Goal: Transaction & Acquisition: Purchase product/service

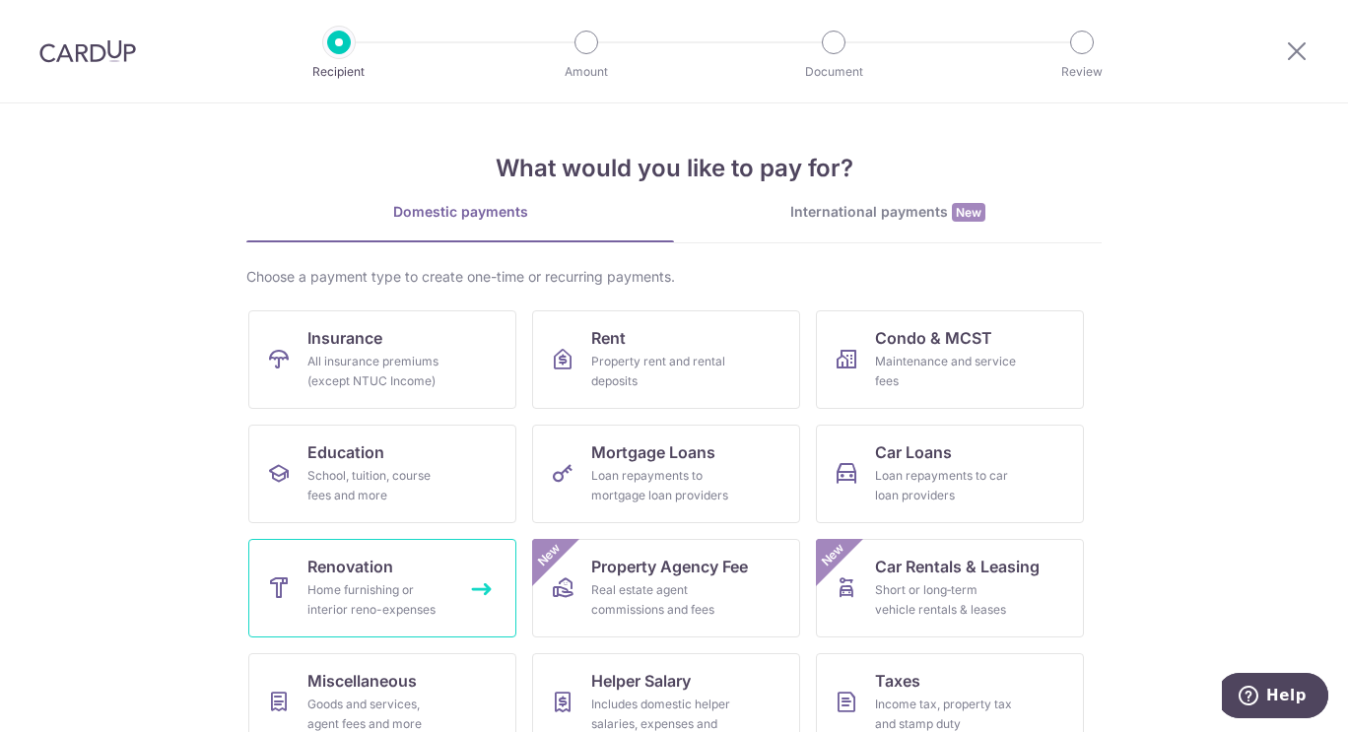
click at [380, 561] on span "Renovation" at bounding box center [350, 567] width 86 height 24
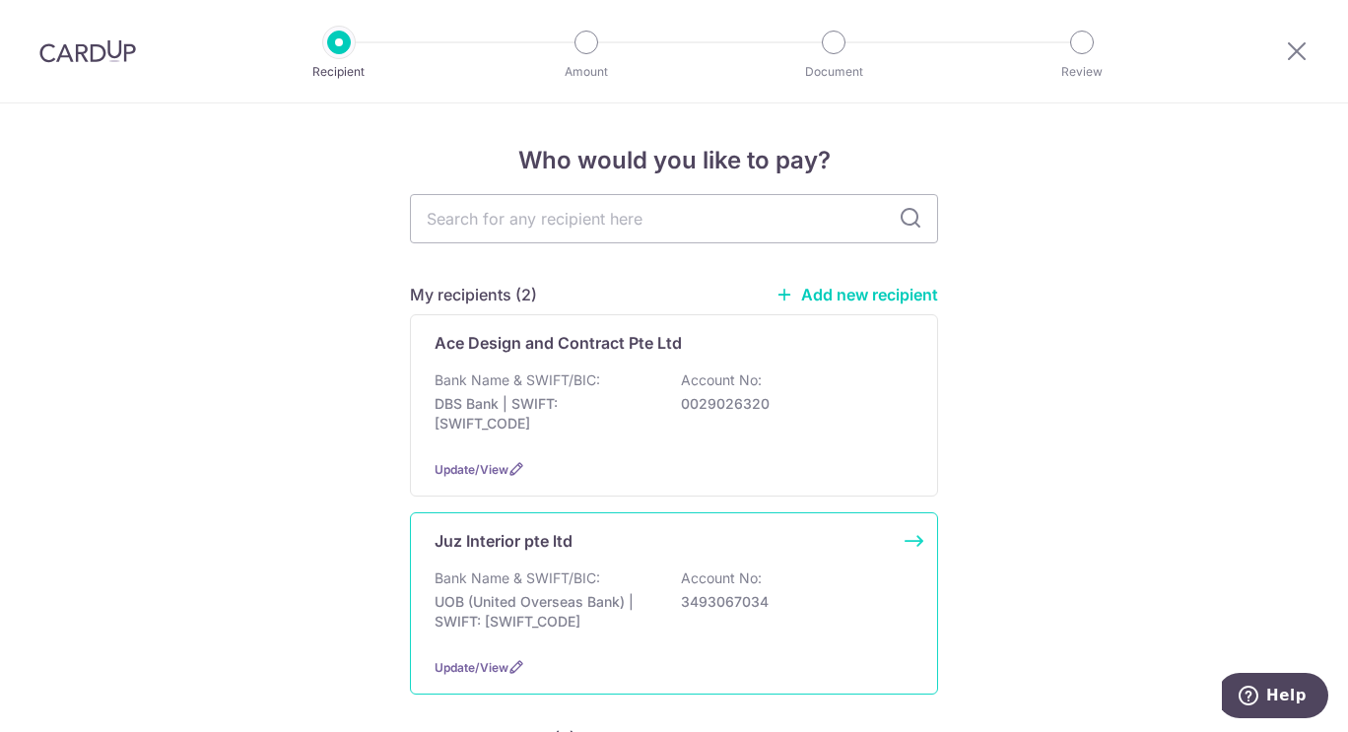
click at [695, 613] on div "Bank Name & SWIFT/BIC: UOB (United Overseas Bank) | SWIFT: UOVBSGSGXXX Account …" at bounding box center [673, 604] width 479 height 73
click at [746, 641] on div "Juz Interior pte ltd Bank Name & SWIFT/BIC: UOB (United Overseas Bank) | SWIFT:…" at bounding box center [674, 603] width 528 height 182
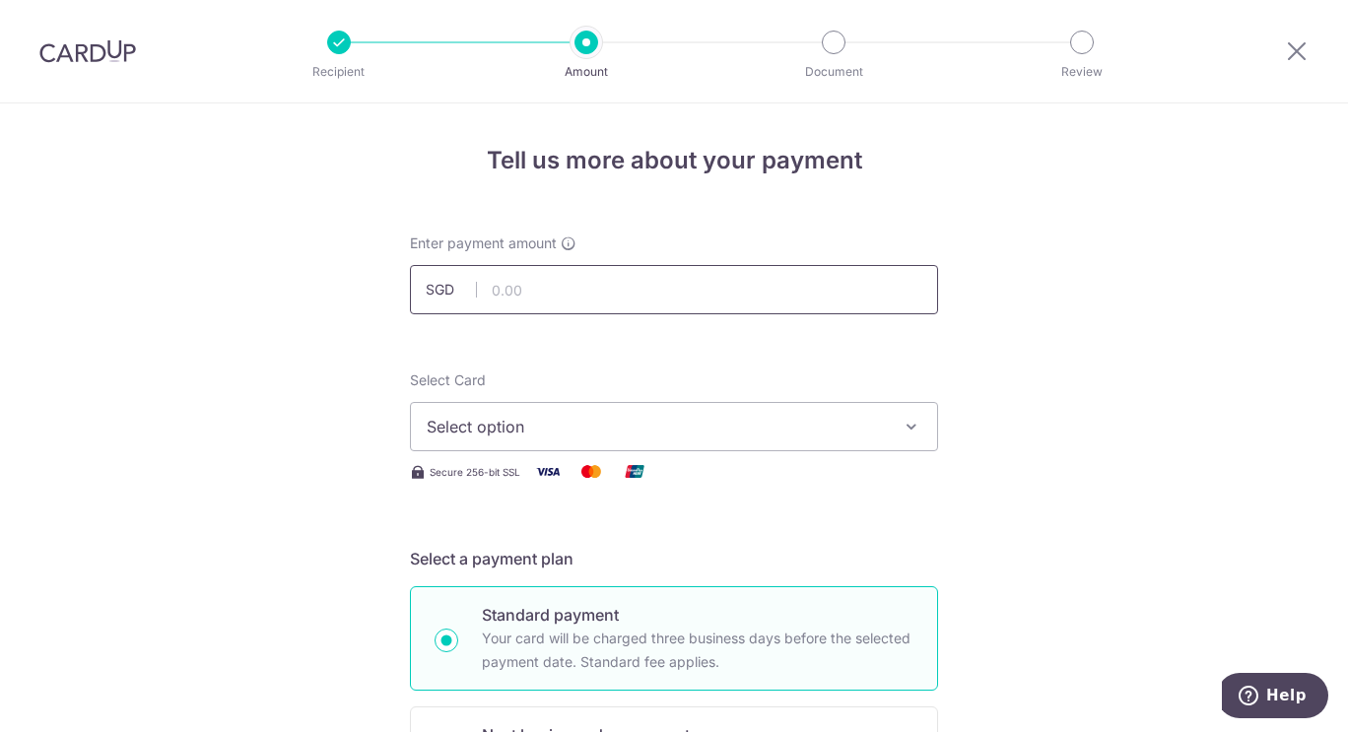
drag, startPoint x: 0, startPoint y: 0, endPoint x: 598, endPoint y: 280, distance: 660.1
click at [598, 280] on input "text" at bounding box center [674, 289] width 528 height 49
type input "7,230.00"
click at [538, 421] on span "Select option" at bounding box center [656, 427] width 459 height 24
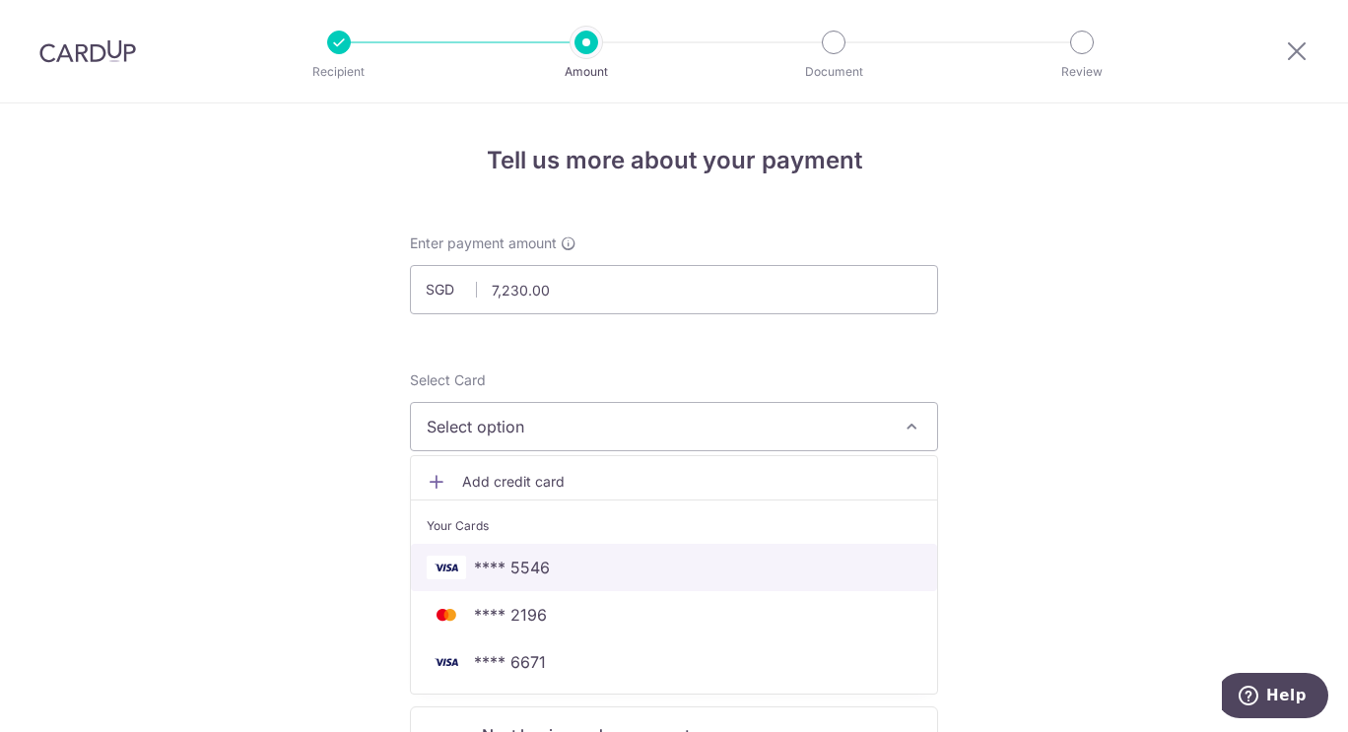
click at [580, 578] on span "**** 5546" at bounding box center [674, 568] width 494 height 24
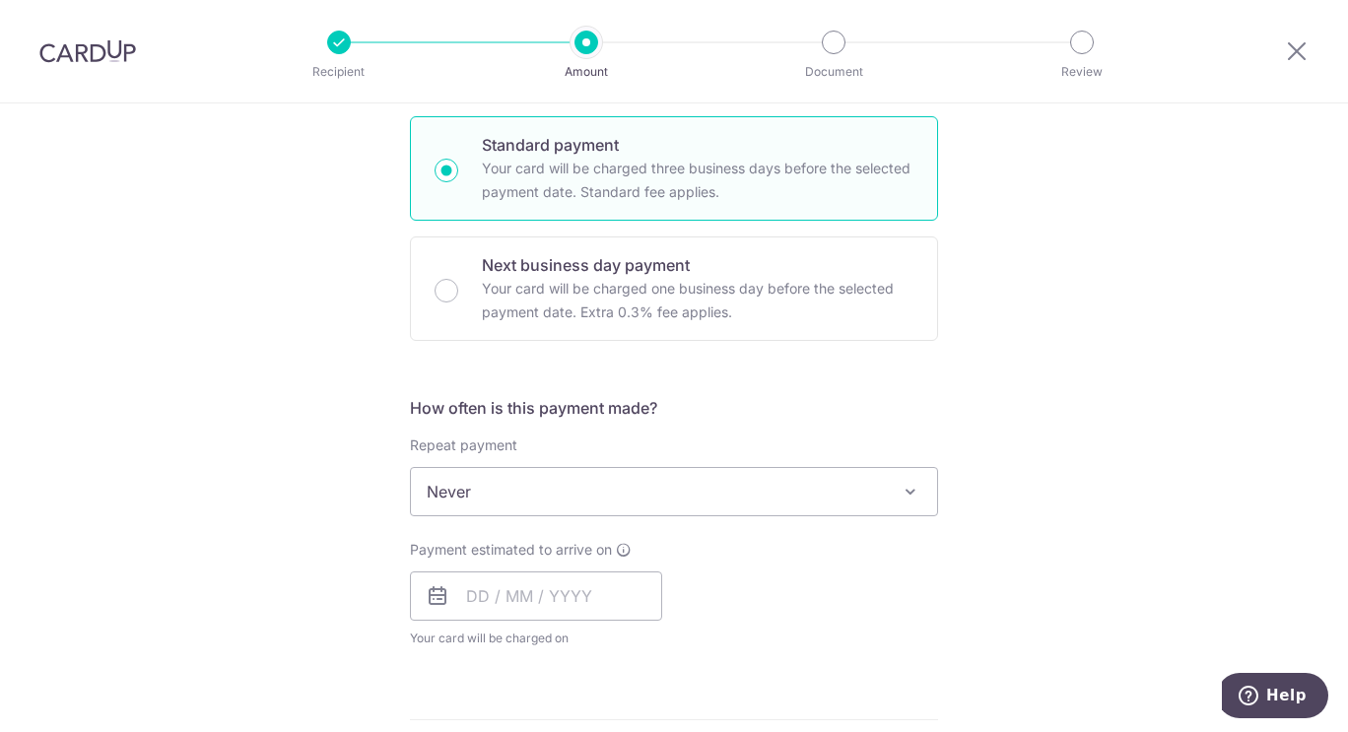
scroll to position [471, 0]
click at [532, 592] on input "text" at bounding box center [536, 594] width 252 height 49
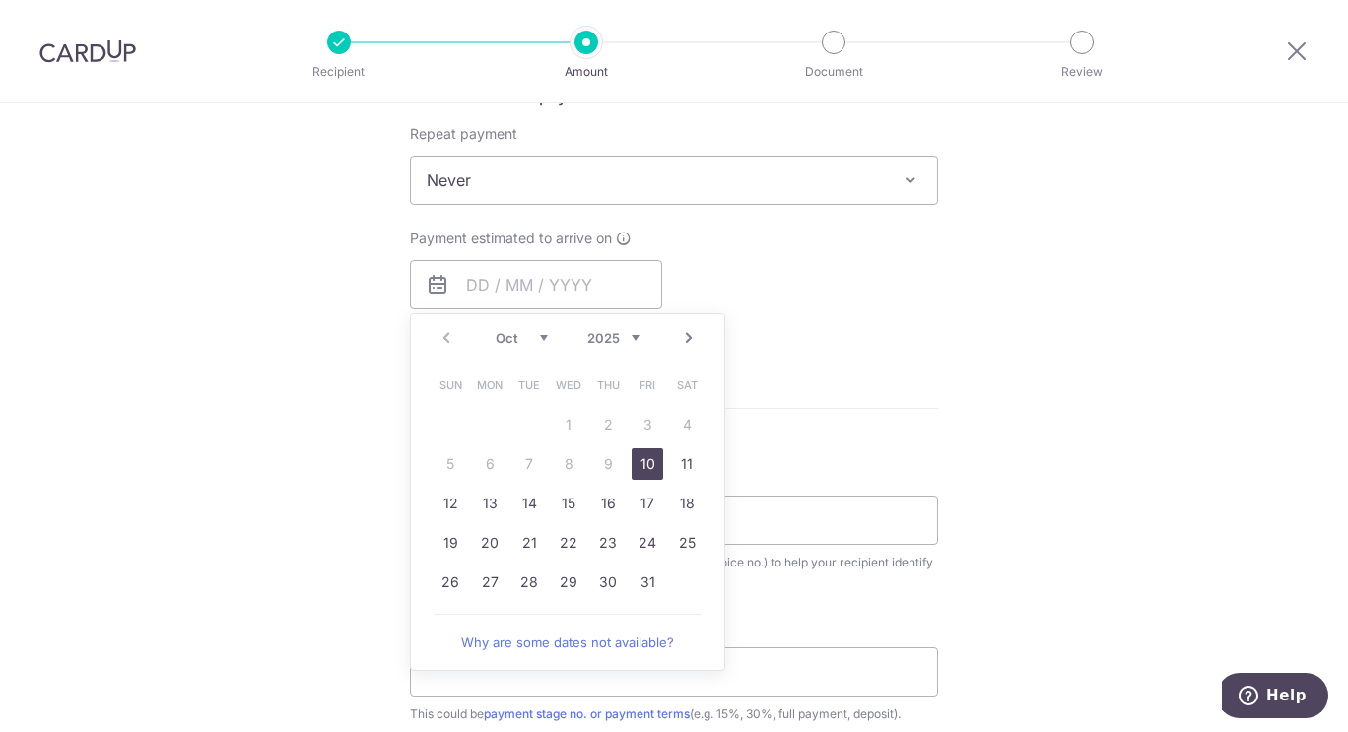
click at [639, 463] on link "10" at bounding box center [647, 464] width 32 height 32
type input "[DATE]"
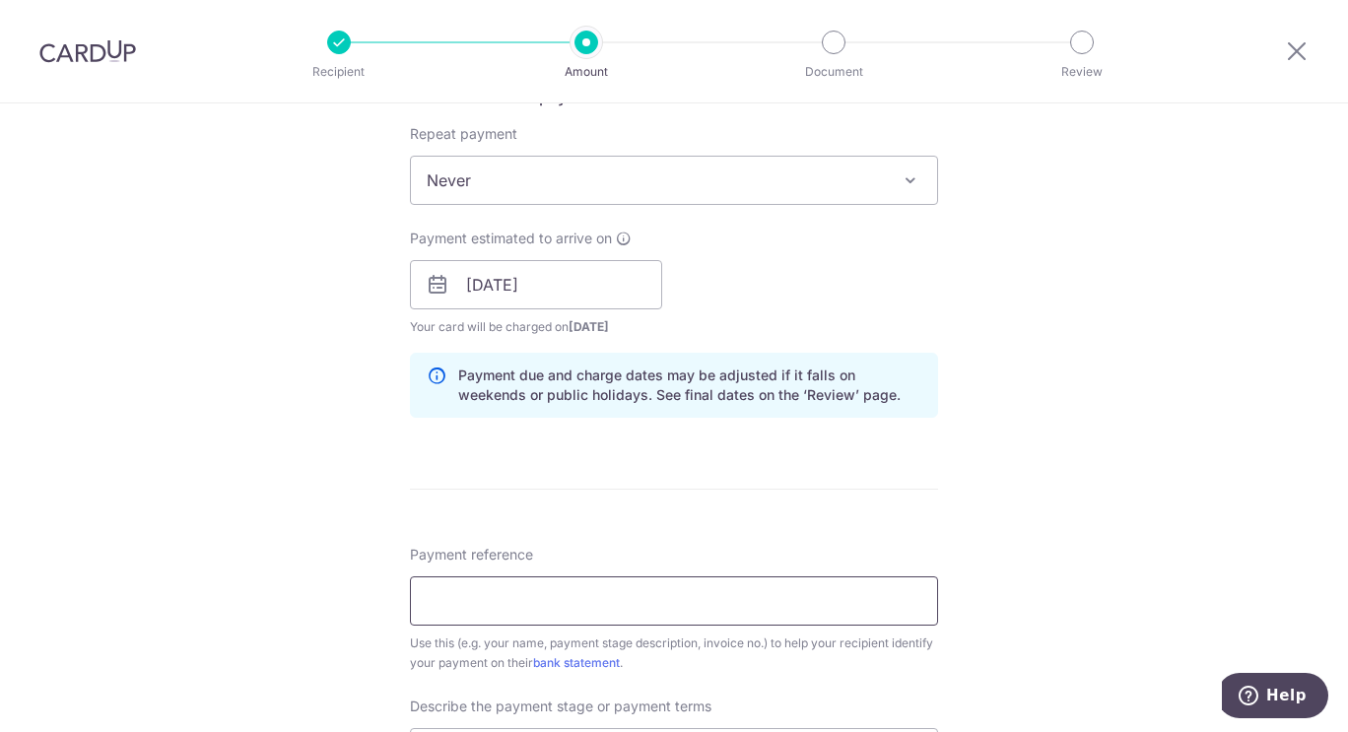
click at [535, 598] on input "Payment reference" at bounding box center [674, 600] width 528 height 49
type input "24-Q1311-01 Ubi-Alleyna KL06"
click at [329, 537] on div "Tell us more about your payment Enter payment amount SGD 7,230.00 7230.00 Selec…" at bounding box center [674, 319] width 1348 height 1995
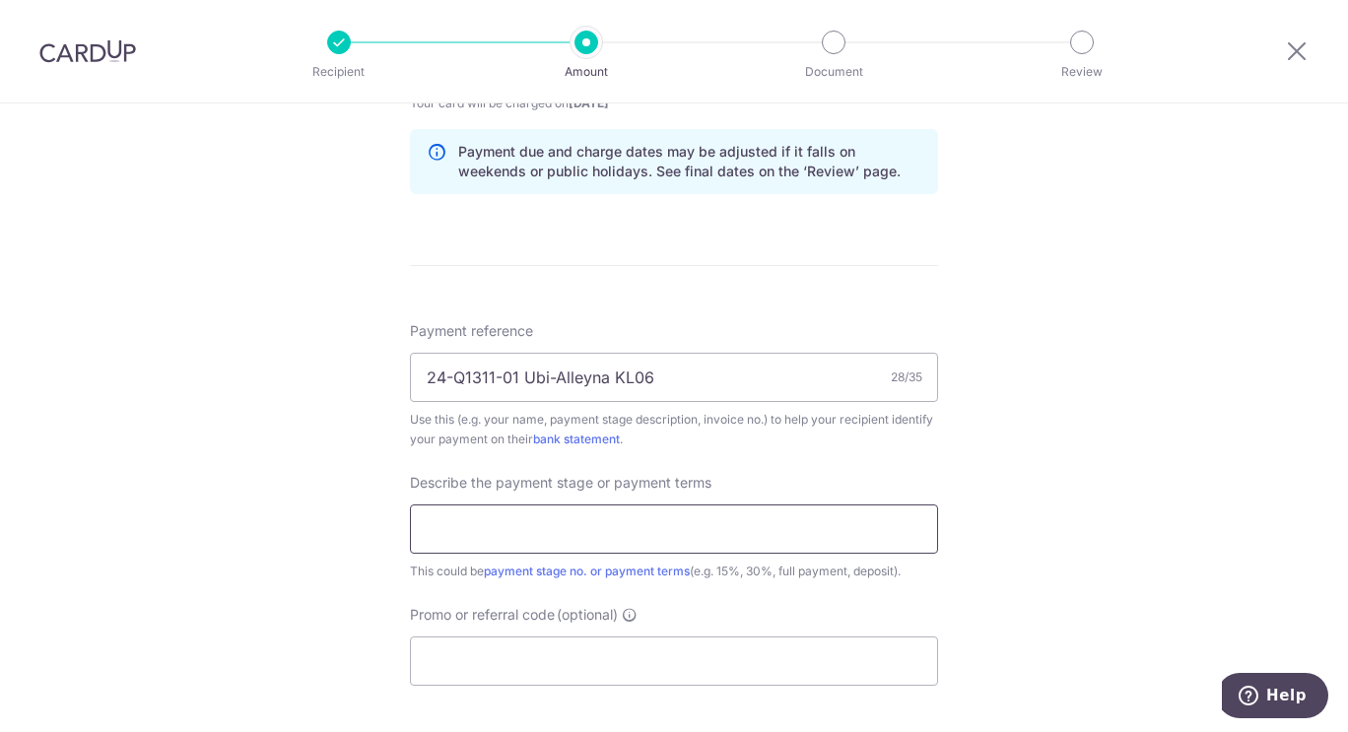
click at [507, 524] on input "text" at bounding box center [674, 528] width 528 height 49
type input "Stage 2 40%"
click at [485, 666] on input "Promo or referral code (optional)" at bounding box center [674, 660] width 528 height 49
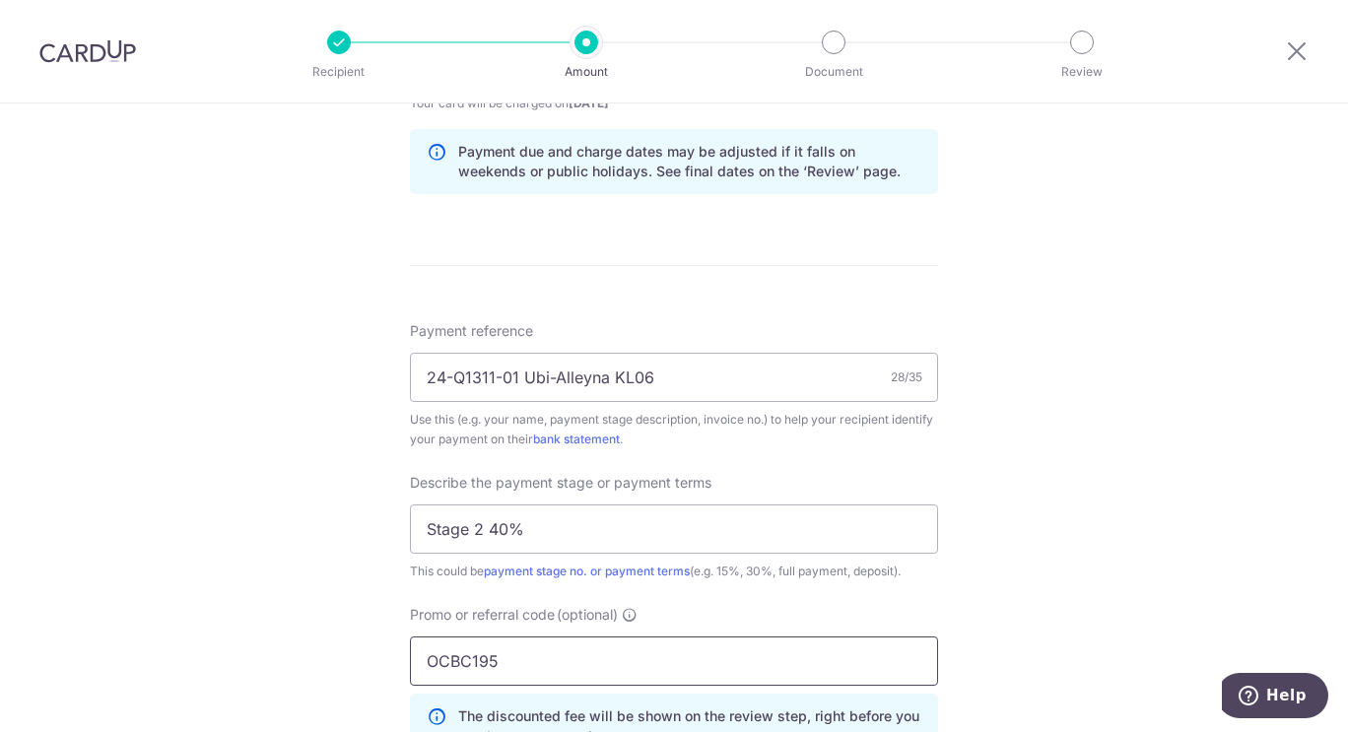
type input "OCBC195"
click at [138, 644] on div "Tell us more about your payment Enter payment amount SGD 7,230.00 7230.00 Selec…" at bounding box center [674, 140] width 1348 height 2083
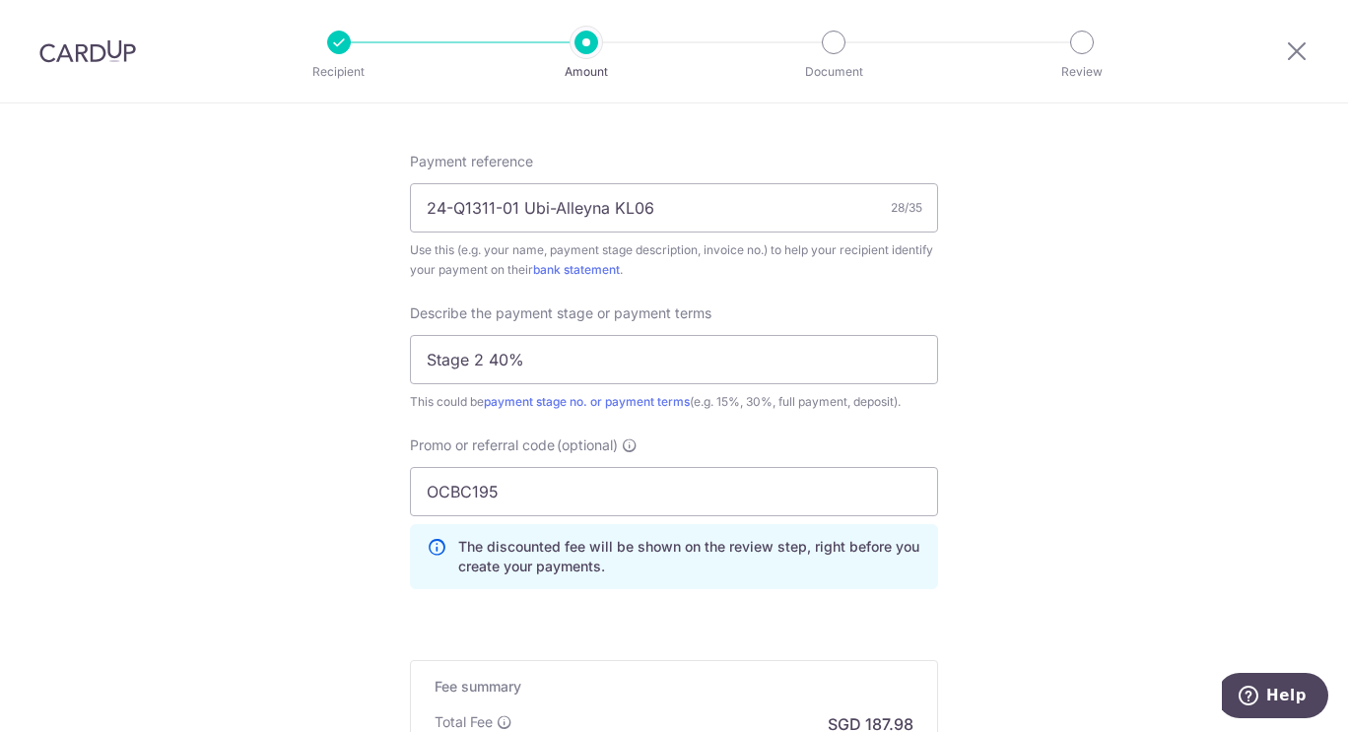
scroll to position [1351, 0]
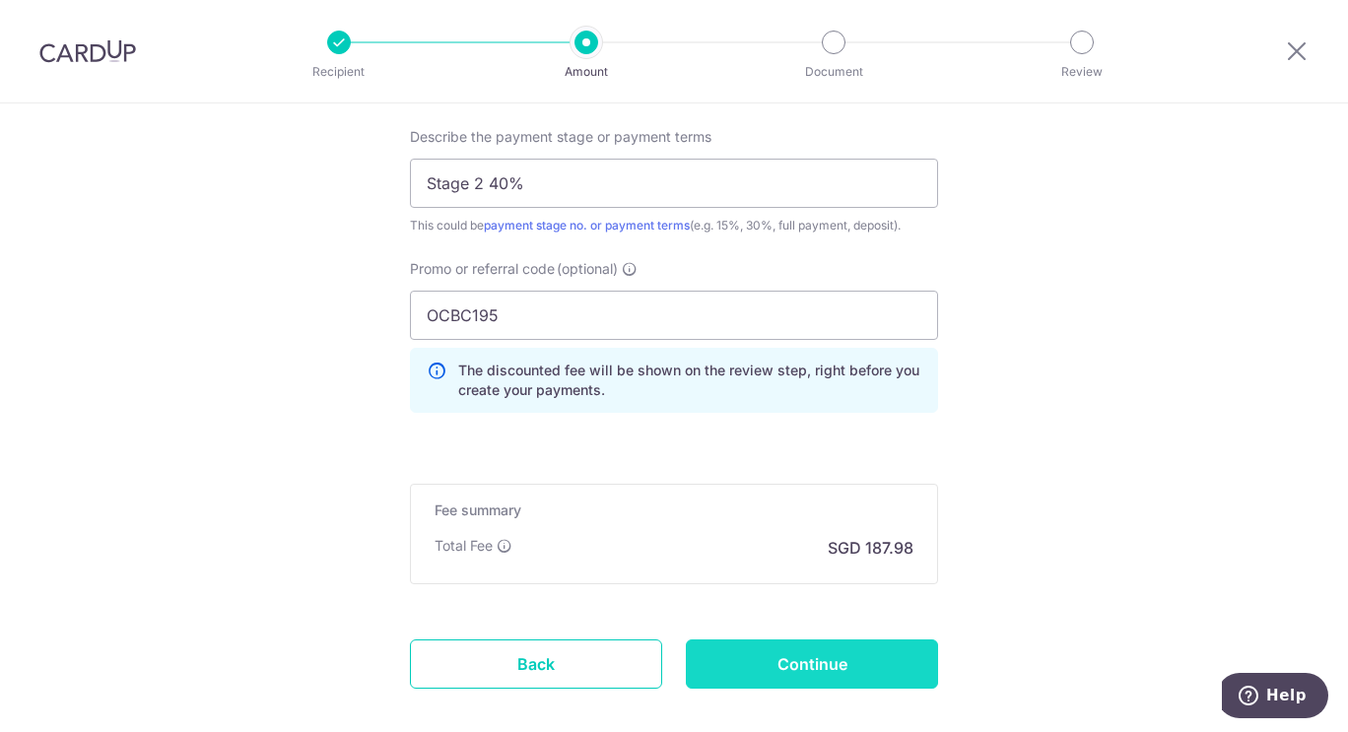
click at [812, 660] on input "Continue" at bounding box center [812, 663] width 252 height 49
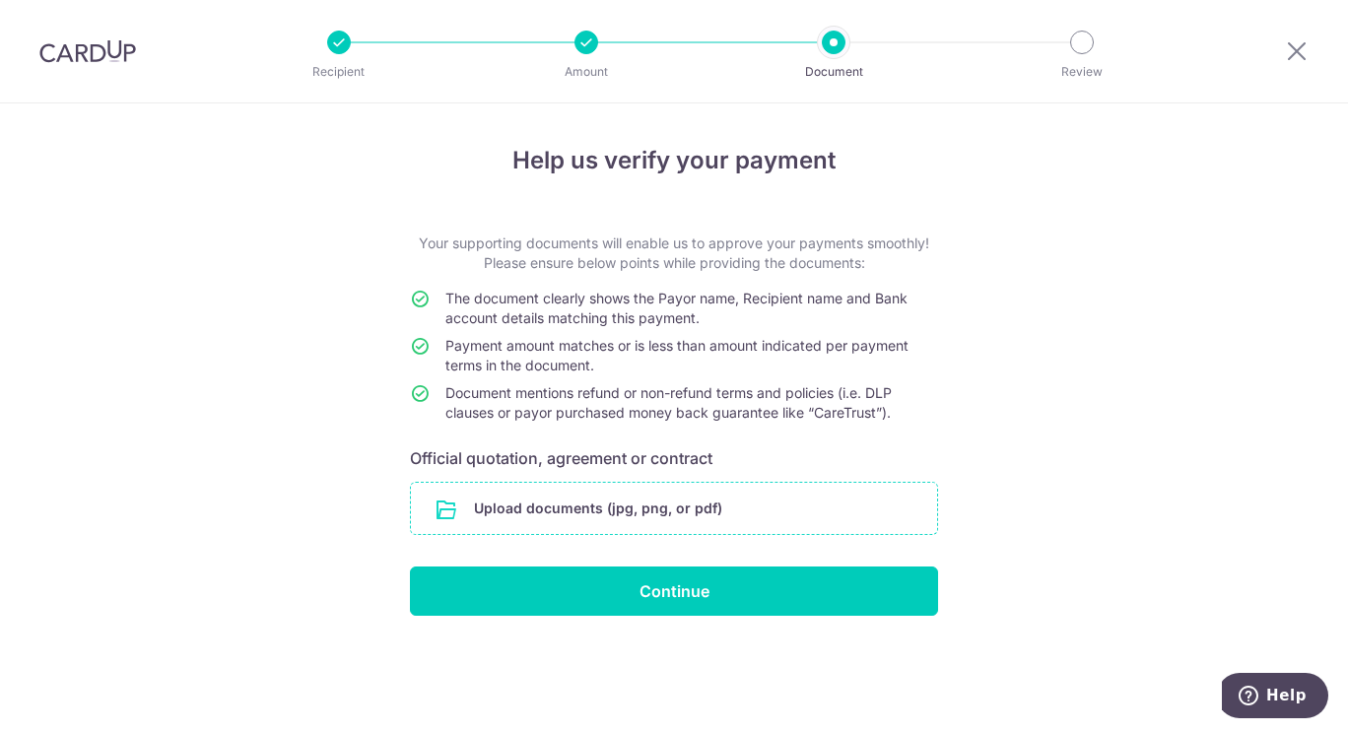
click at [695, 519] on input "file" at bounding box center [674, 508] width 526 height 51
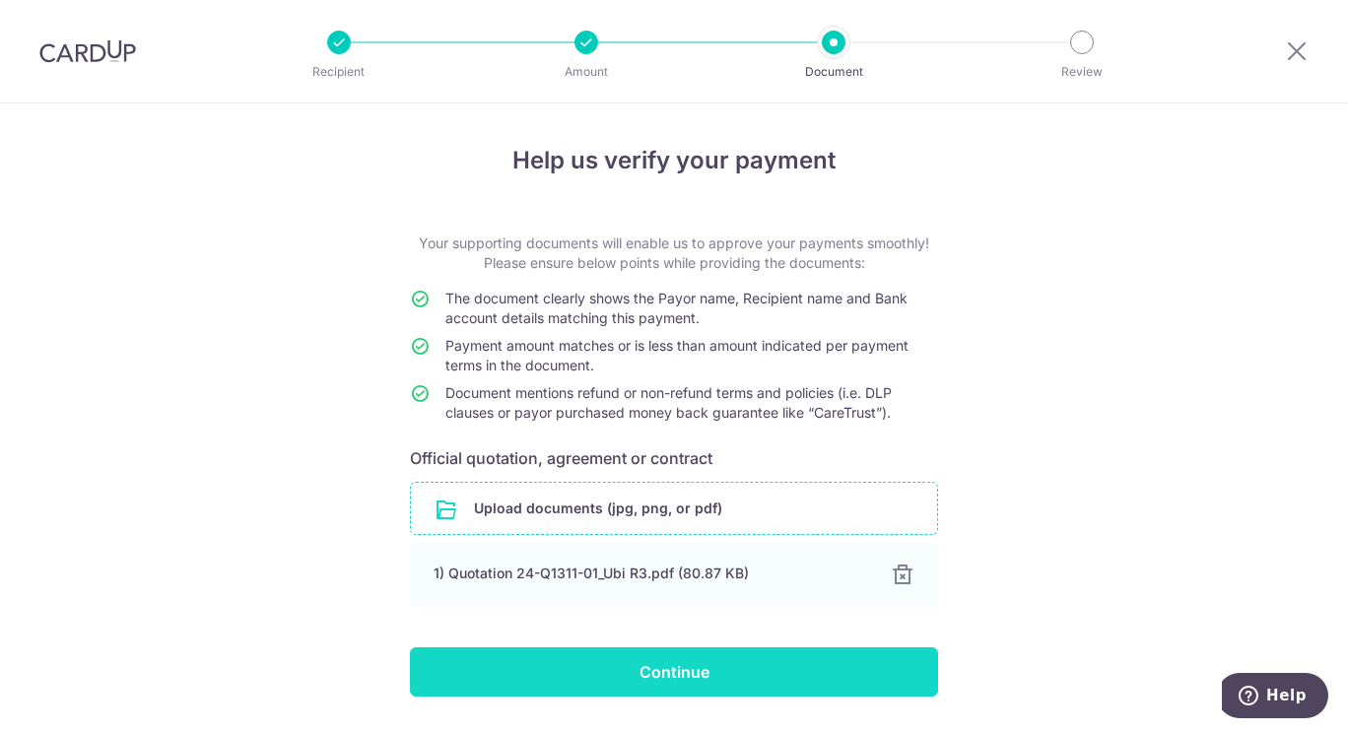
click at [561, 678] on input "Continue" at bounding box center [674, 671] width 528 height 49
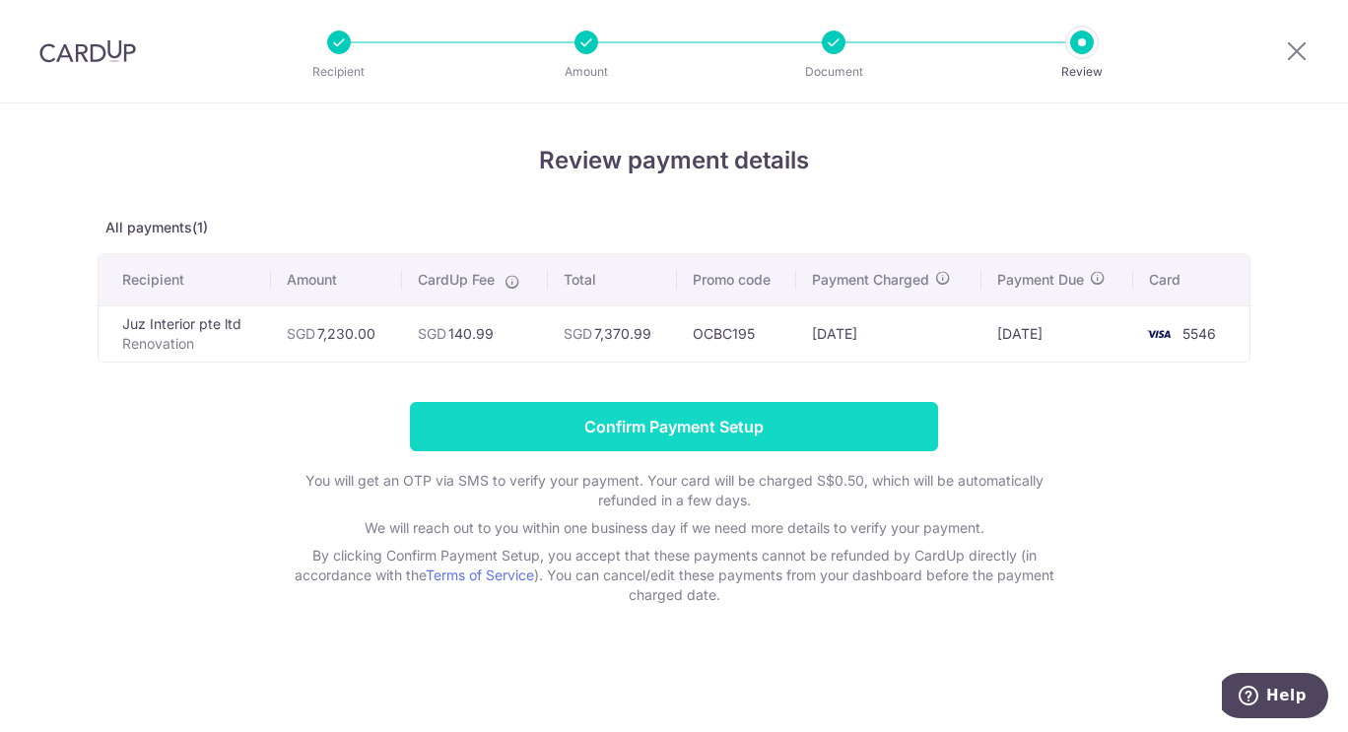
click at [723, 424] on input "Confirm Payment Setup" at bounding box center [674, 426] width 528 height 49
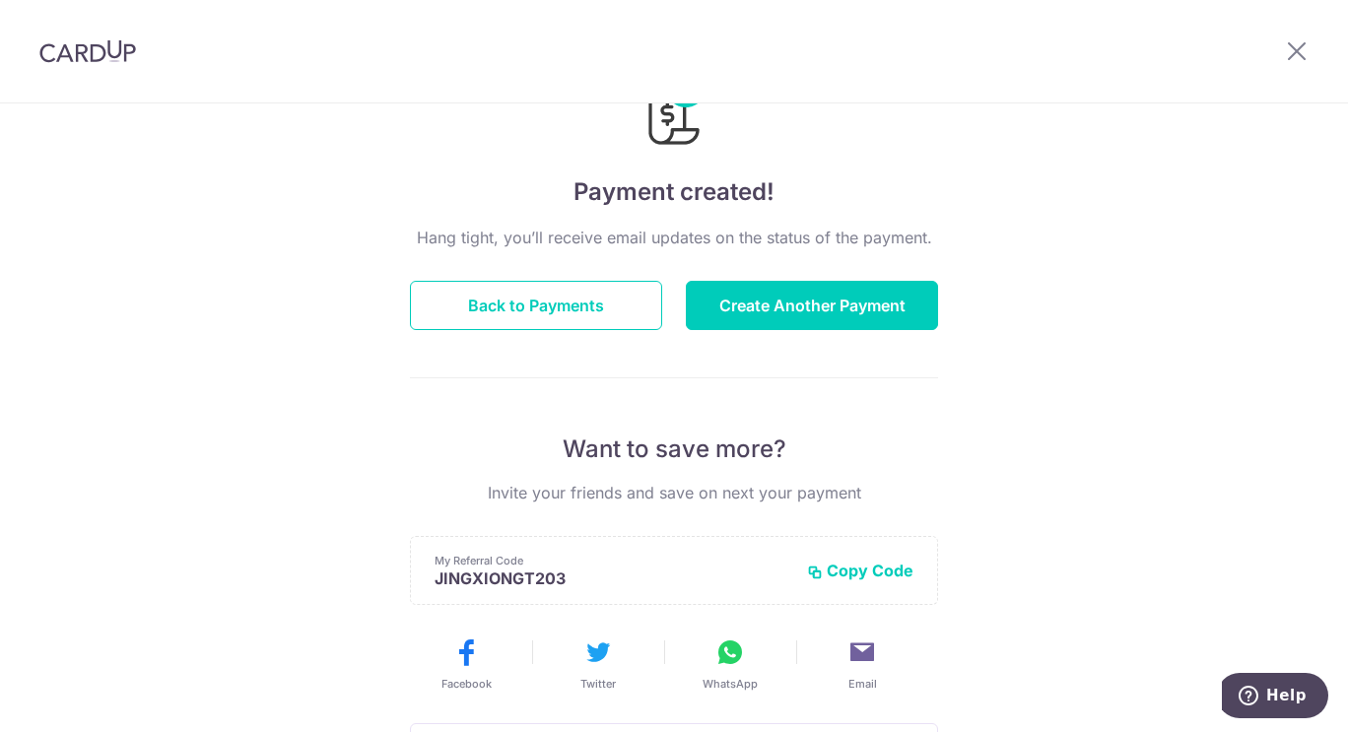
scroll to position [67, 0]
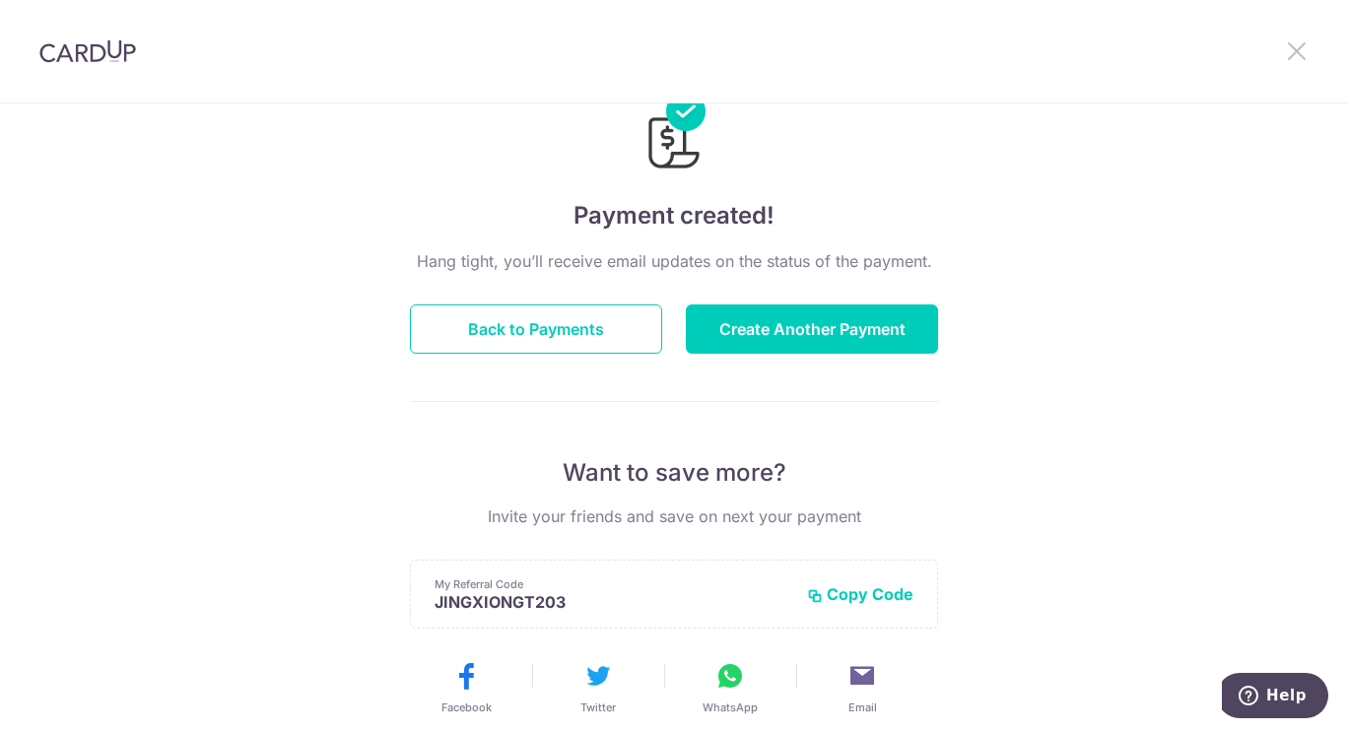
click at [1304, 49] on icon at bounding box center [1297, 50] width 24 height 25
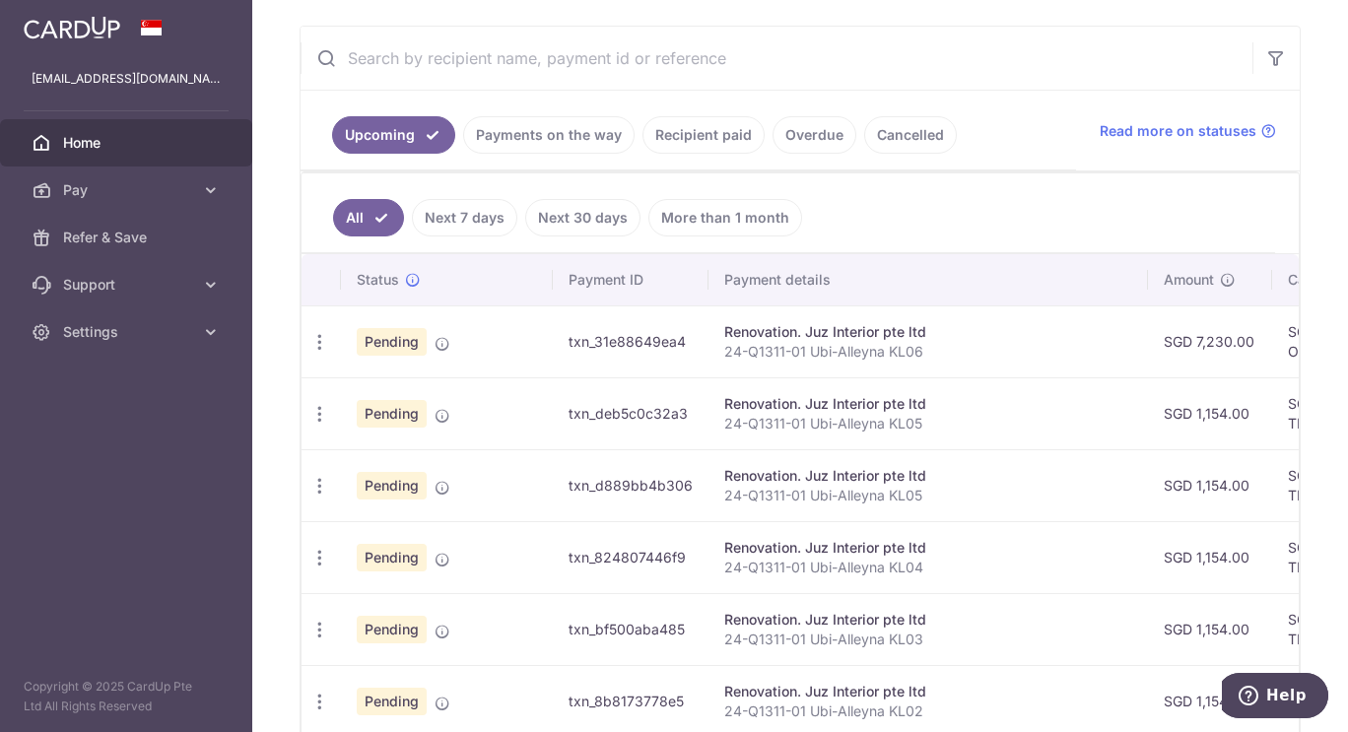
scroll to position [422, 0]
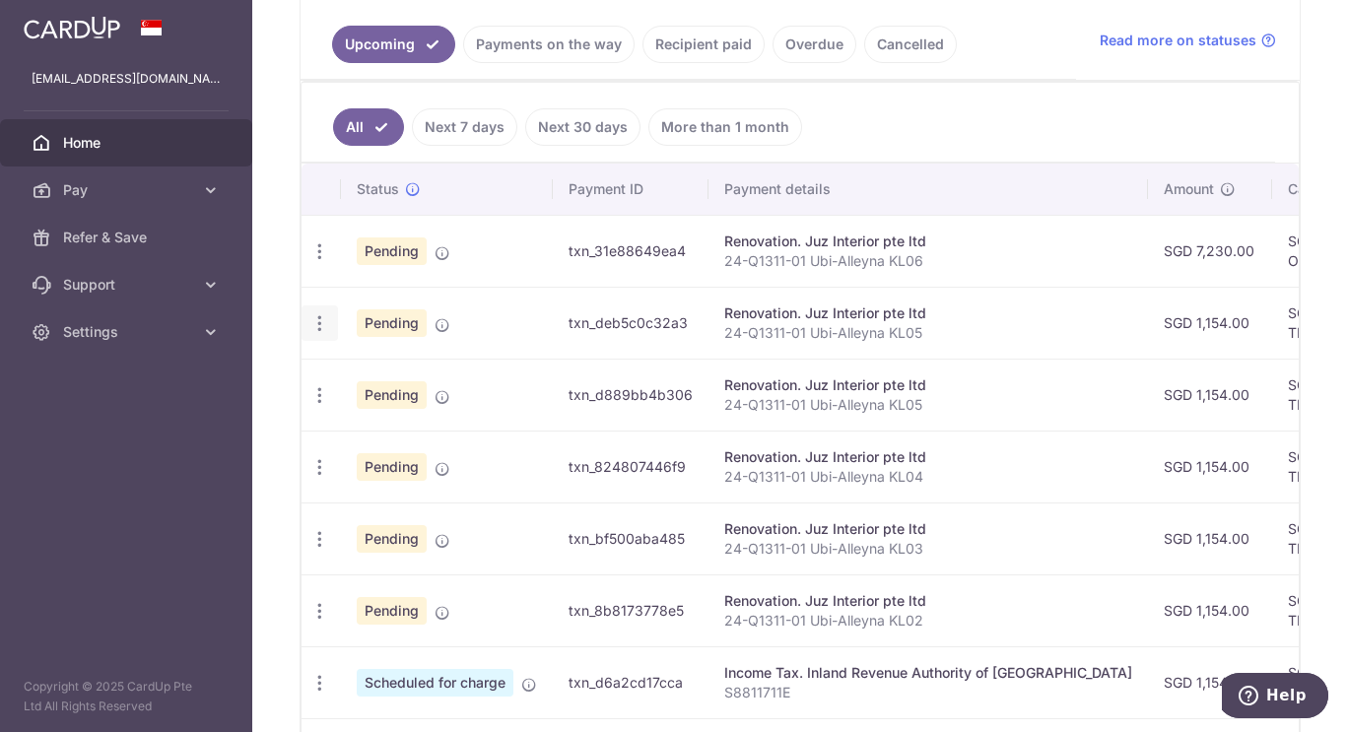
click at [318, 317] on icon "button" at bounding box center [319, 323] width 21 height 21
click at [360, 378] on span "Update payment" at bounding box center [425, 377] width 134 height 24
radio input "true"
type input "1,154.00"
type input "[DATE]"
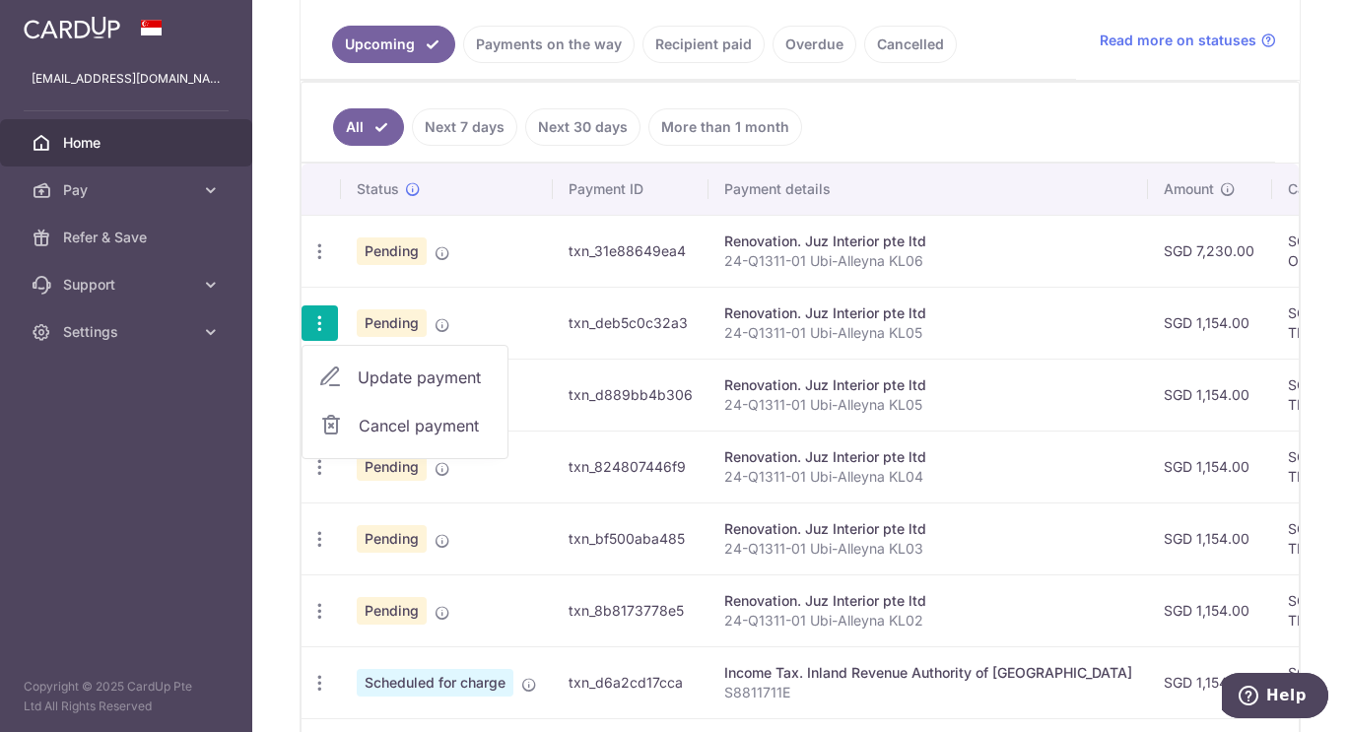
type input "24-Q1311-01 Ubi-Alleyna KL05"
type input "Stage 2 40%"
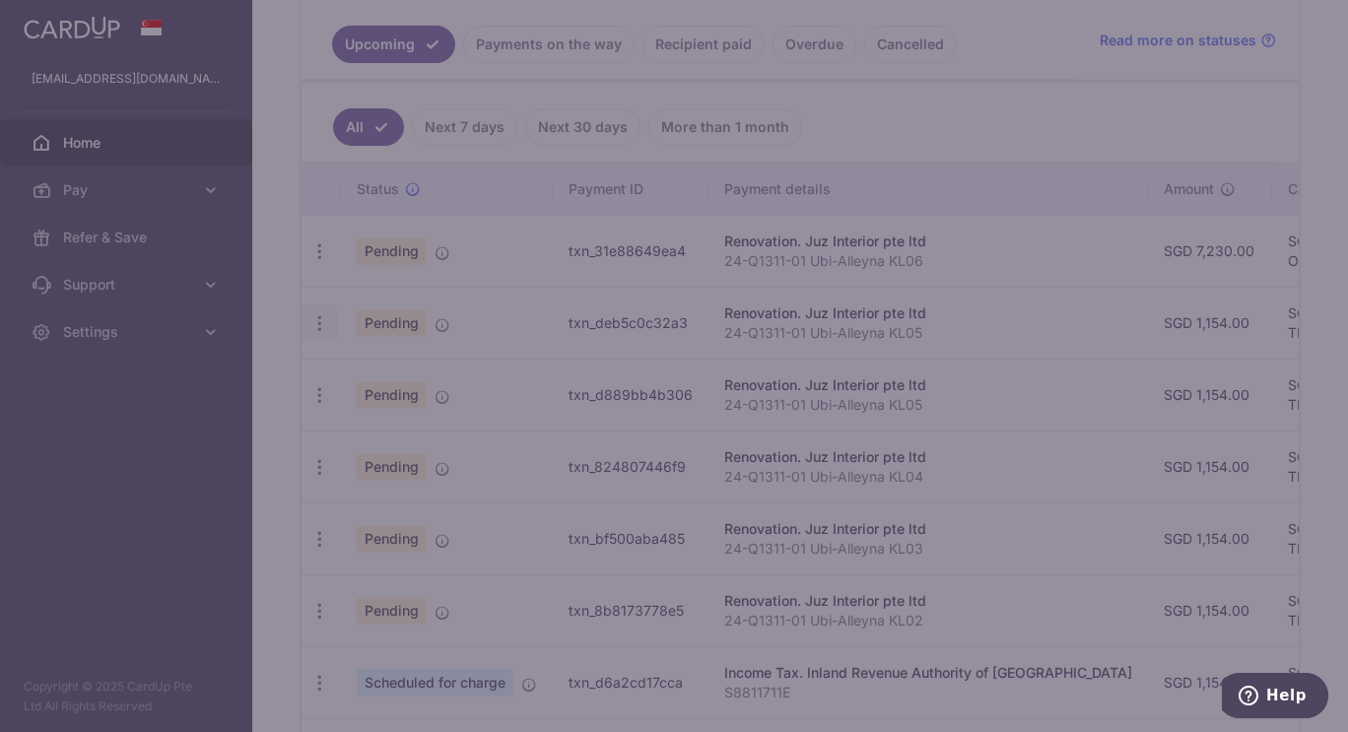
type input "THANKYOU"
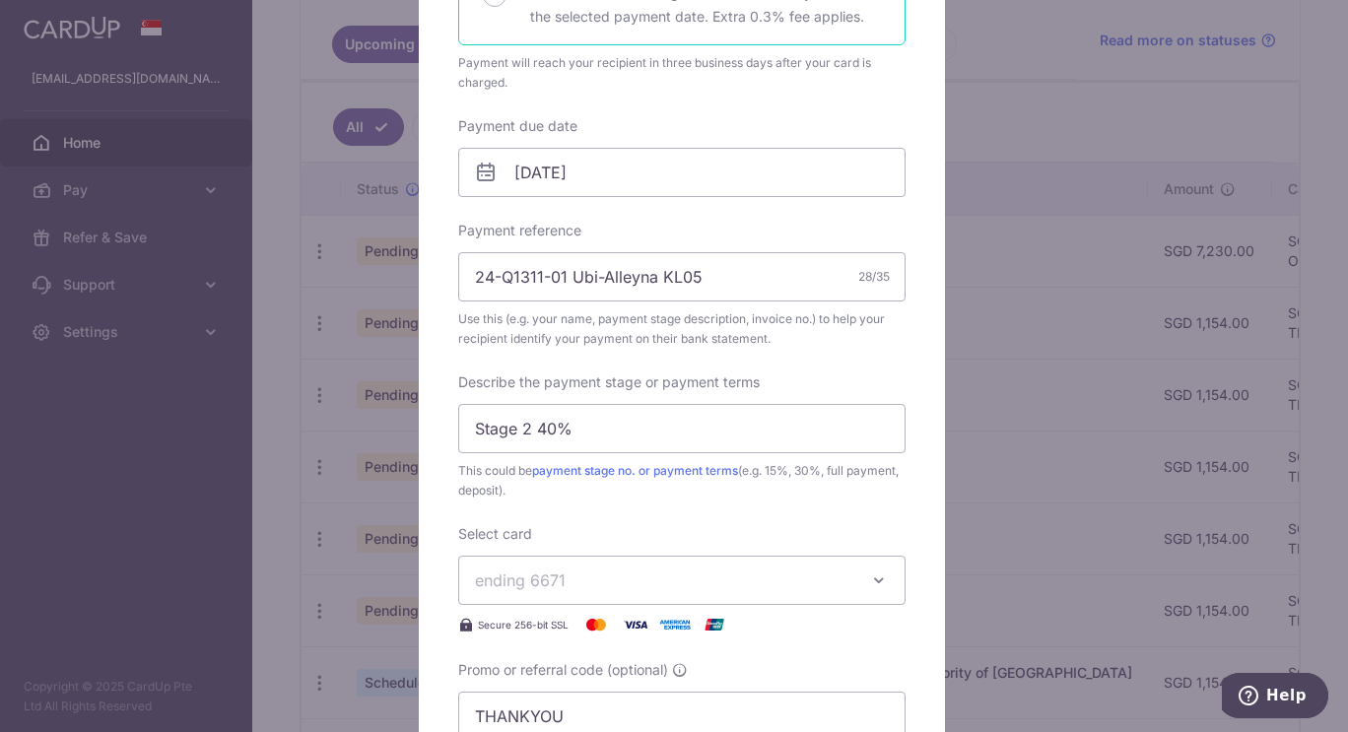
scroll to position [521, 0]
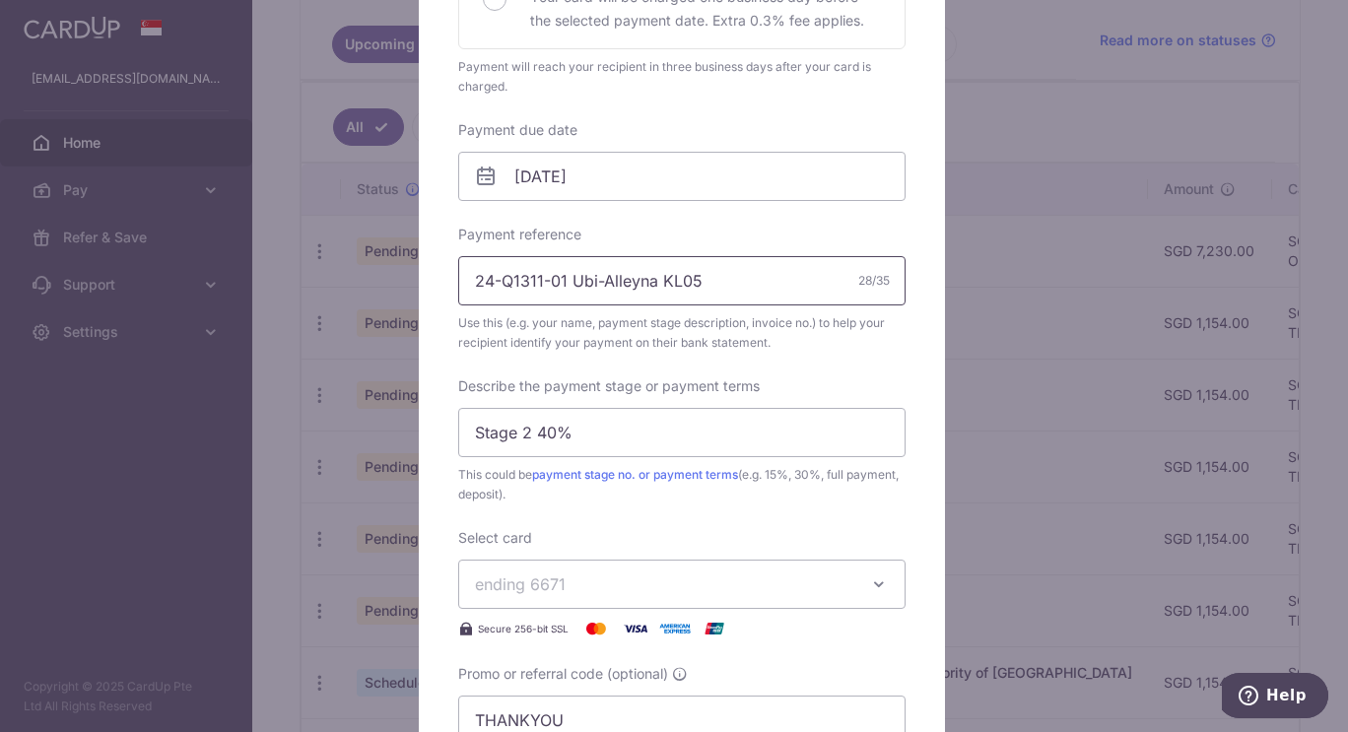
click at [729, 276] on input "24-Q1311-01 Ubi-Alleyna KL05" at bounding box center [681, 280] width 447 height 49
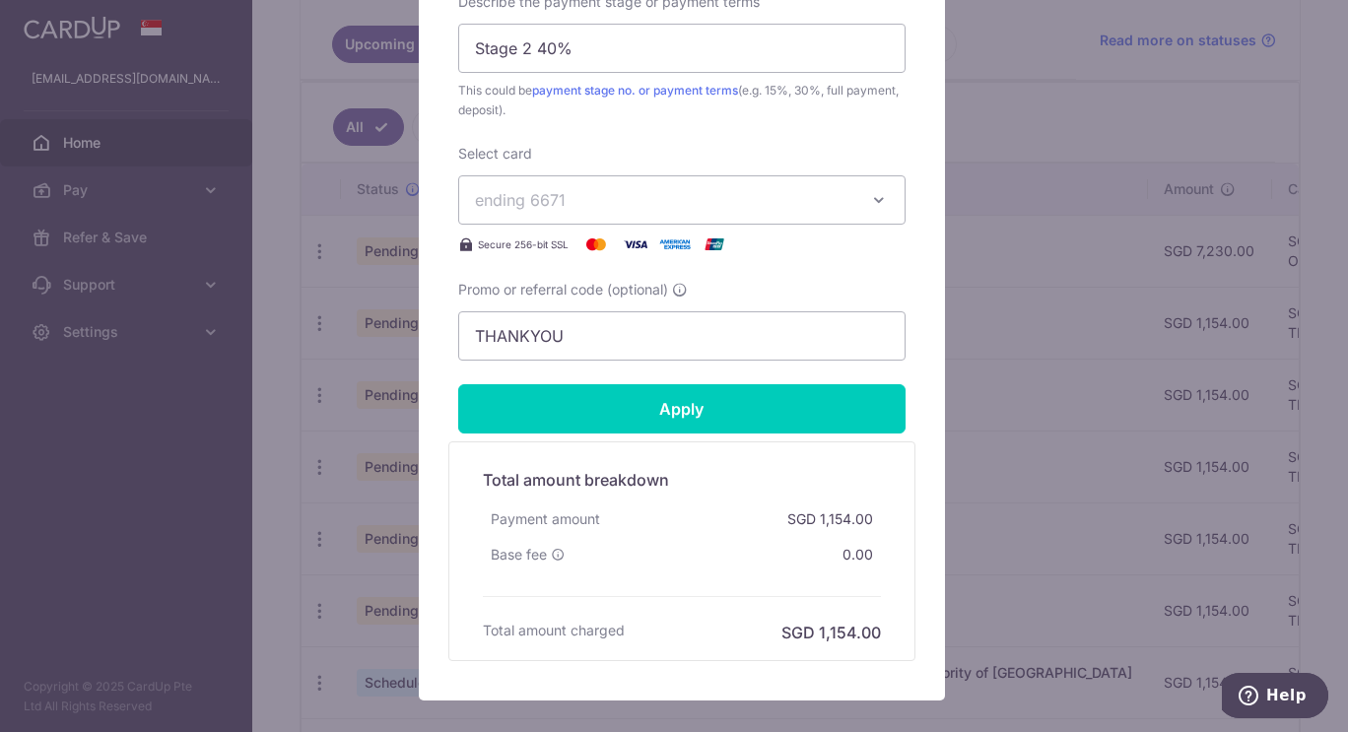
scroll to position [906, 0]
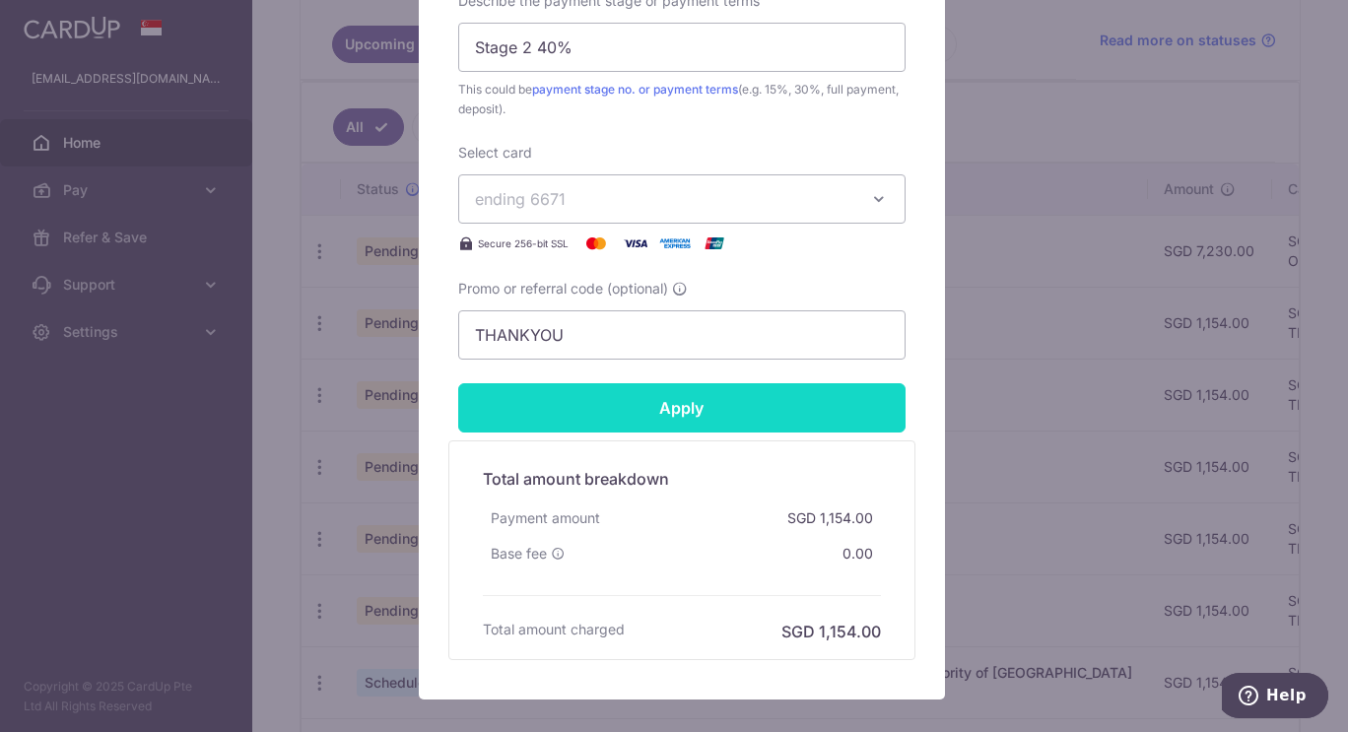
type input "24-Q1311-01 Ubi-Alleyna KL06"
click at [585, 429] on input "Apply" at bounding box center [681, 407] width 447 height 49
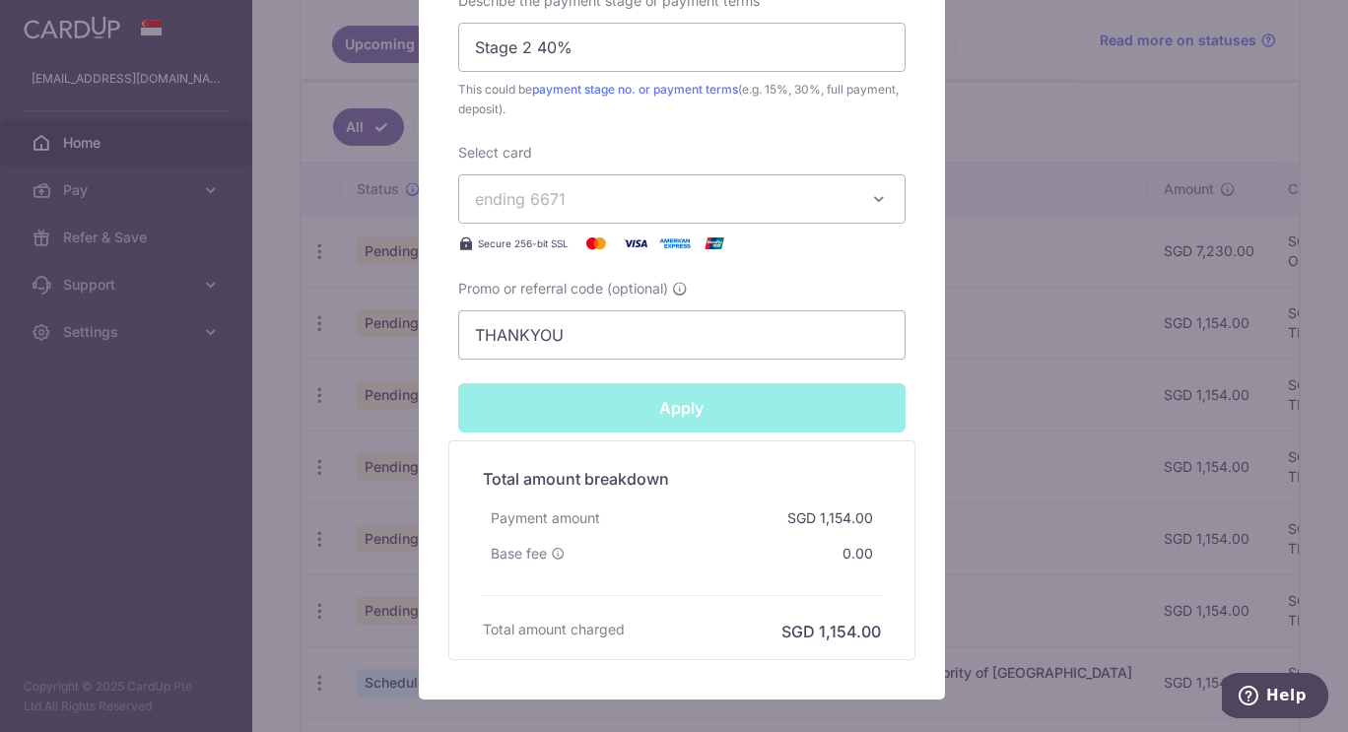
type input "Successfully Applied"
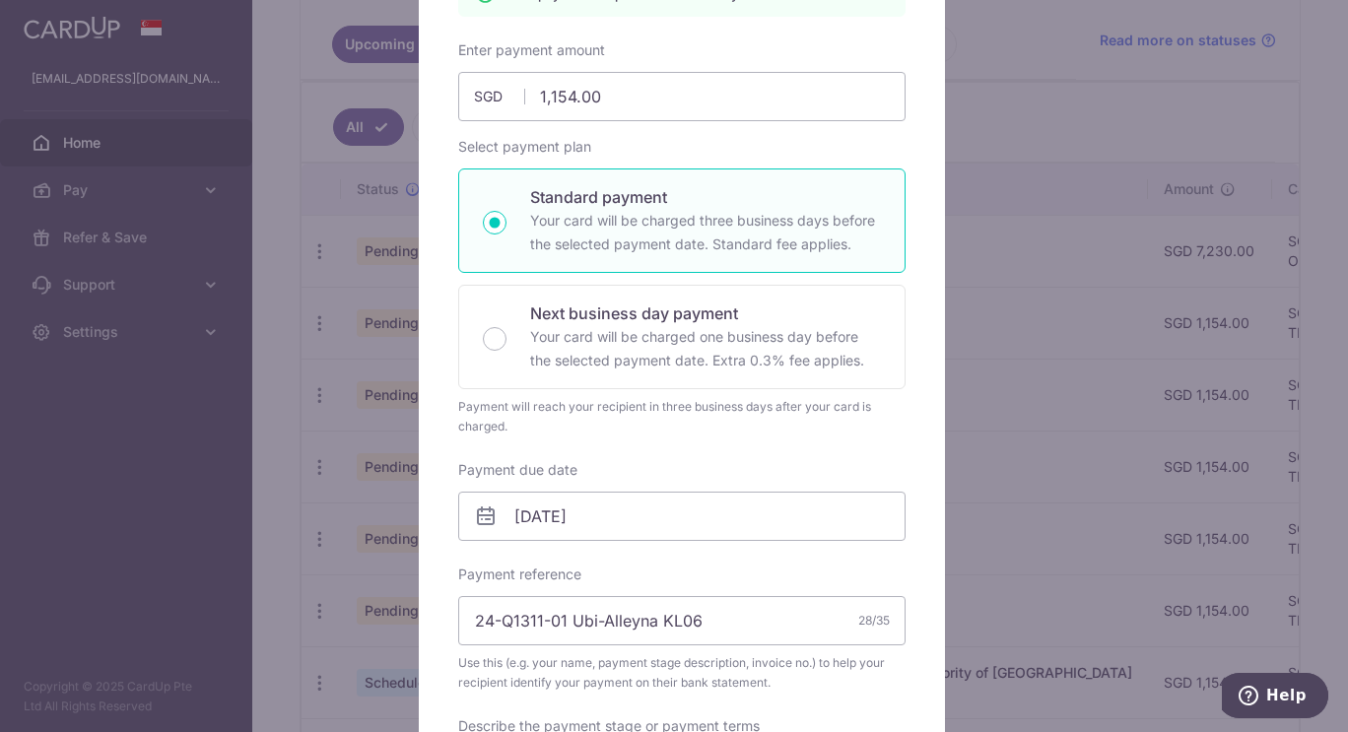
scroll to position [0, 0]
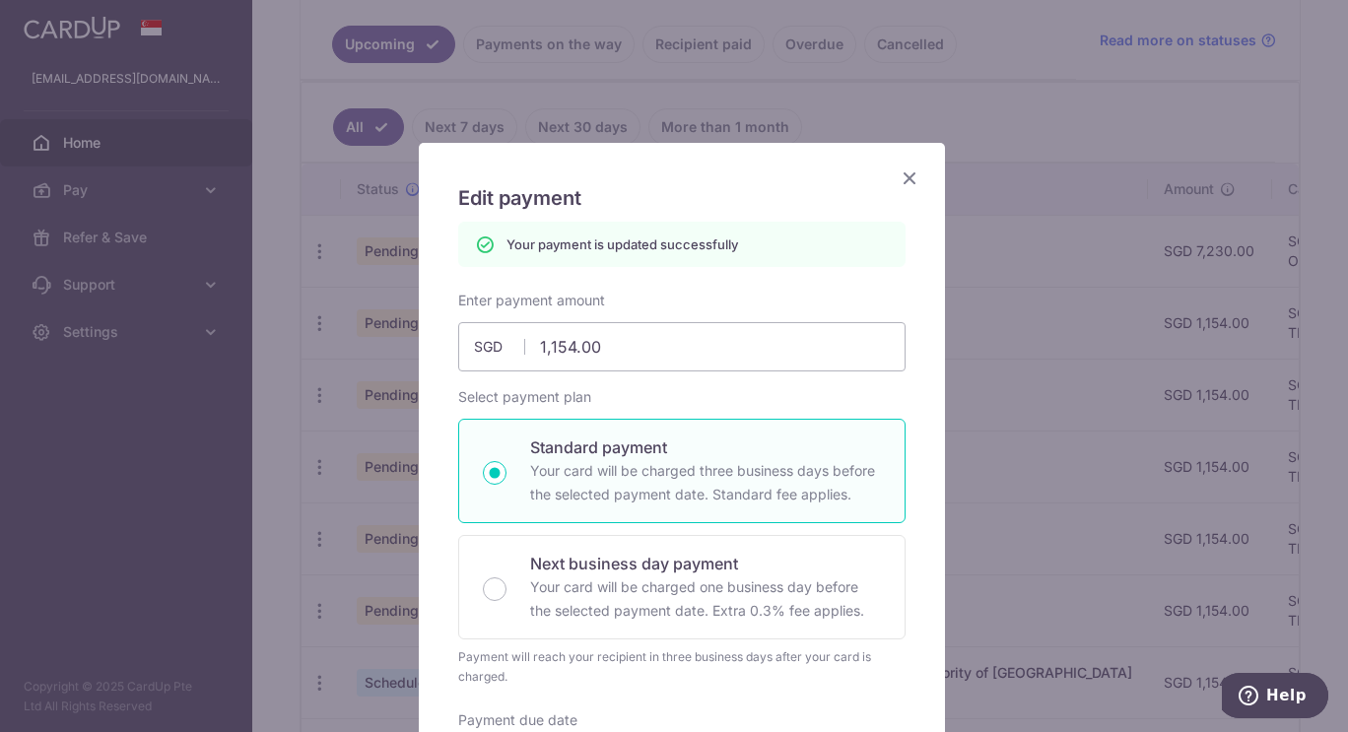
click at [897, 174] on icon "Close" at bounding box center [909, 177] width 24 height 25
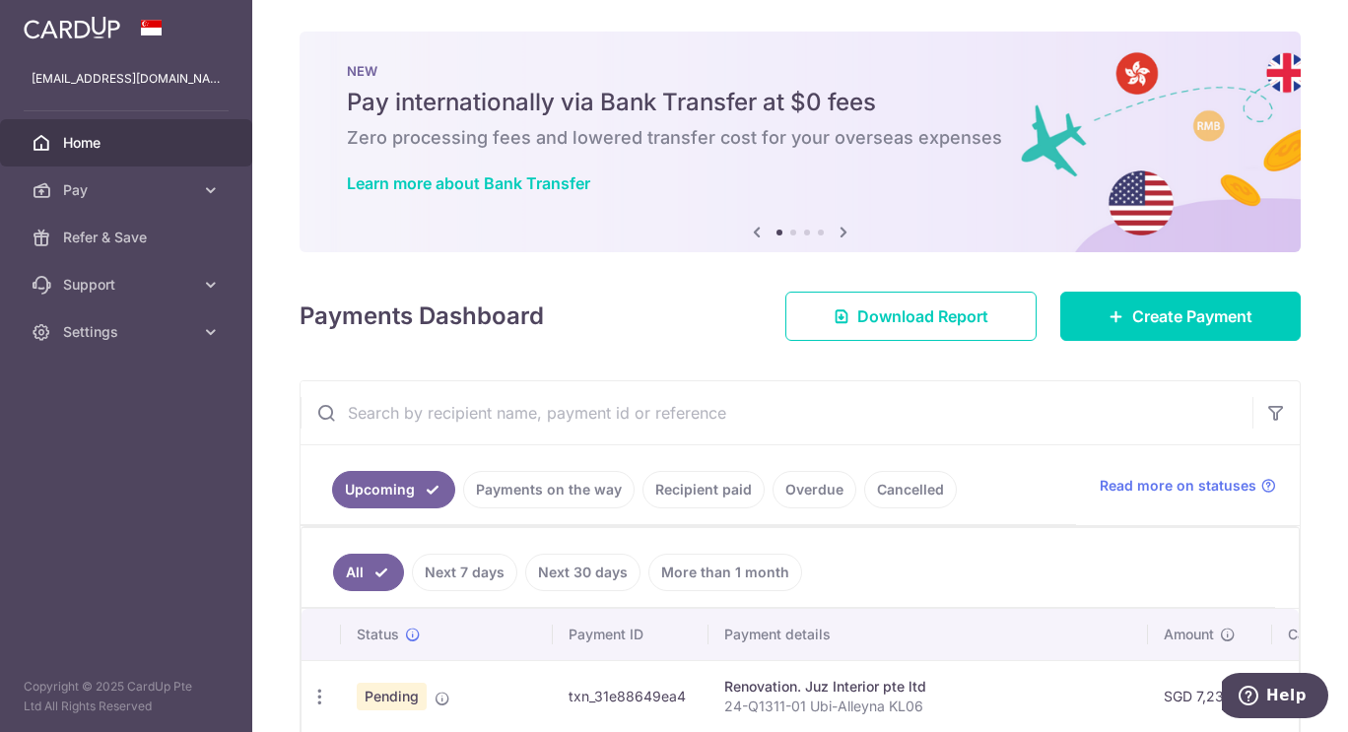
scroll to position [236, 0]
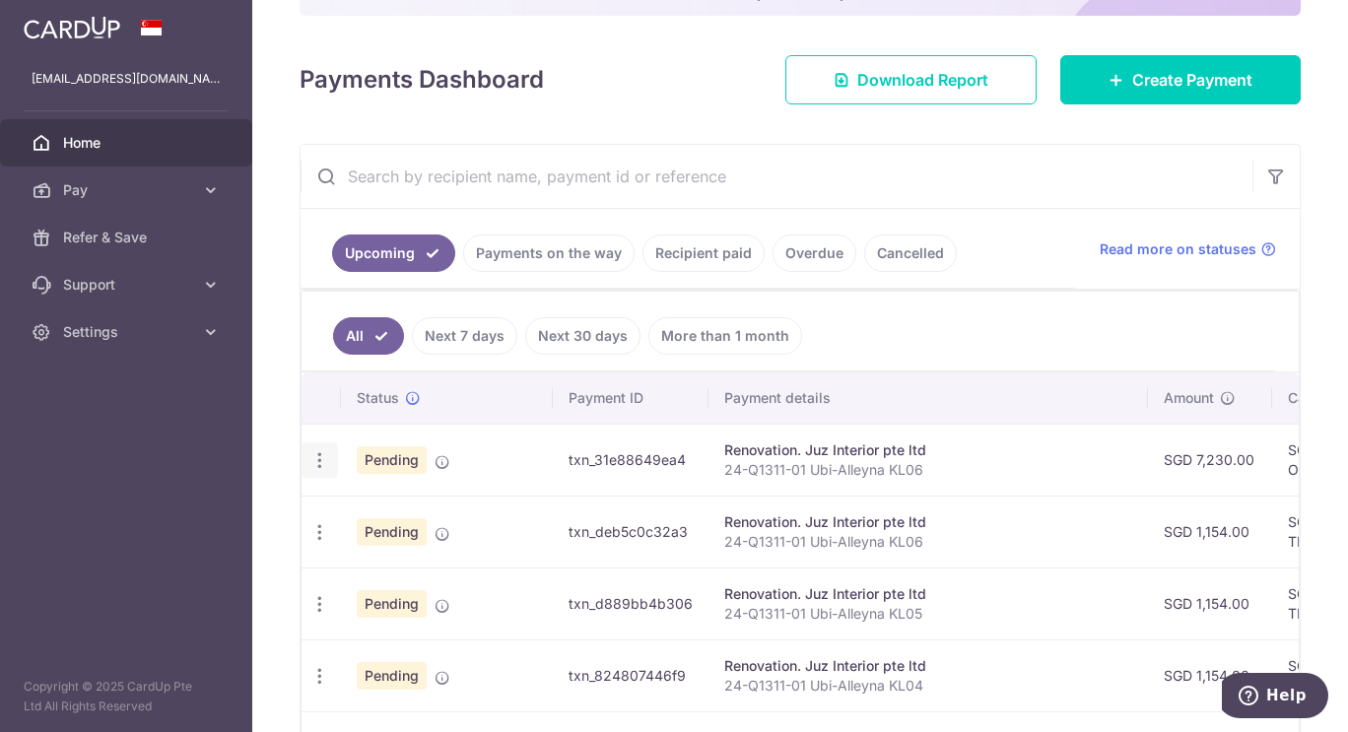
click at [322, 463] on icon "button" at bounding box center [319, 460] width 21 height 21
click at [362, 513] on span "Update payment" at bounding box center [425, 514] width 134 height 24
radio input "true"
type input "7,230.00"
type input "[DATE]"
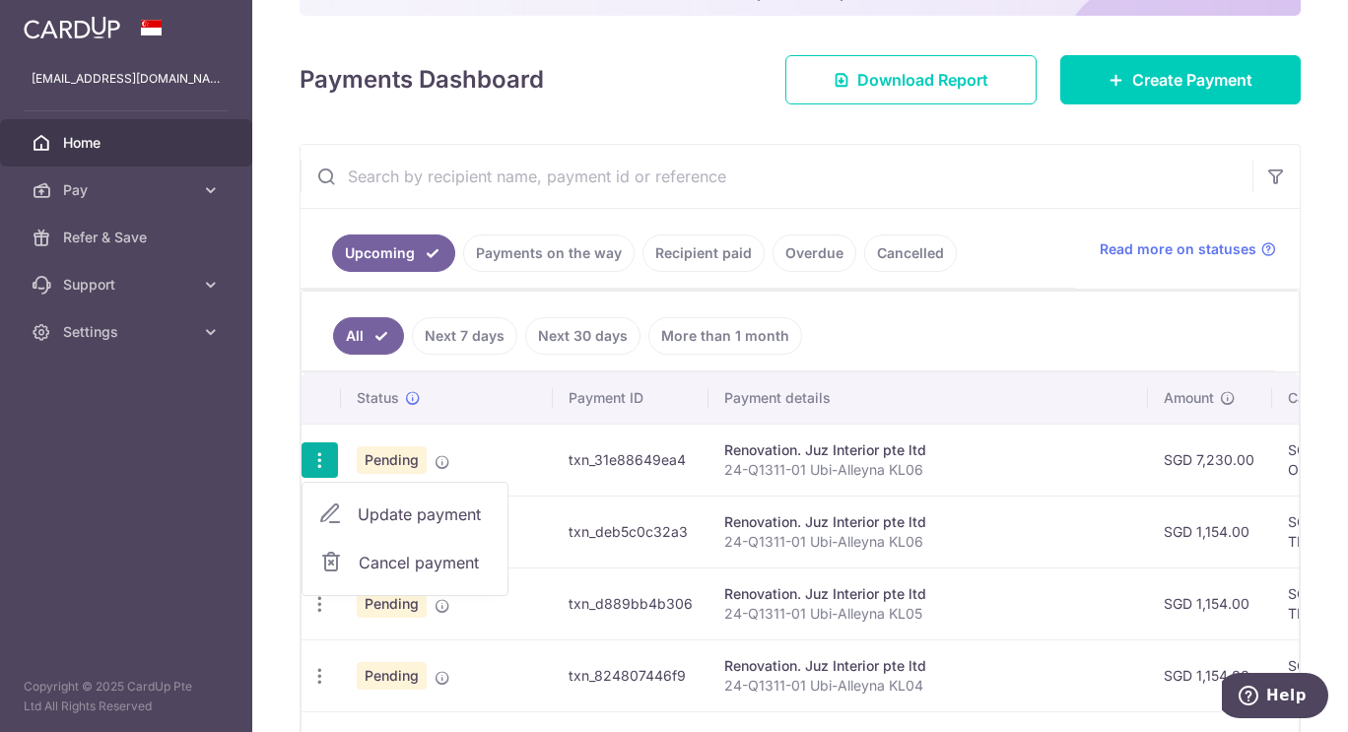
type input "24-Q1311-01 Ubi-Alleyna KL06"
type input "Stage 2 40%"
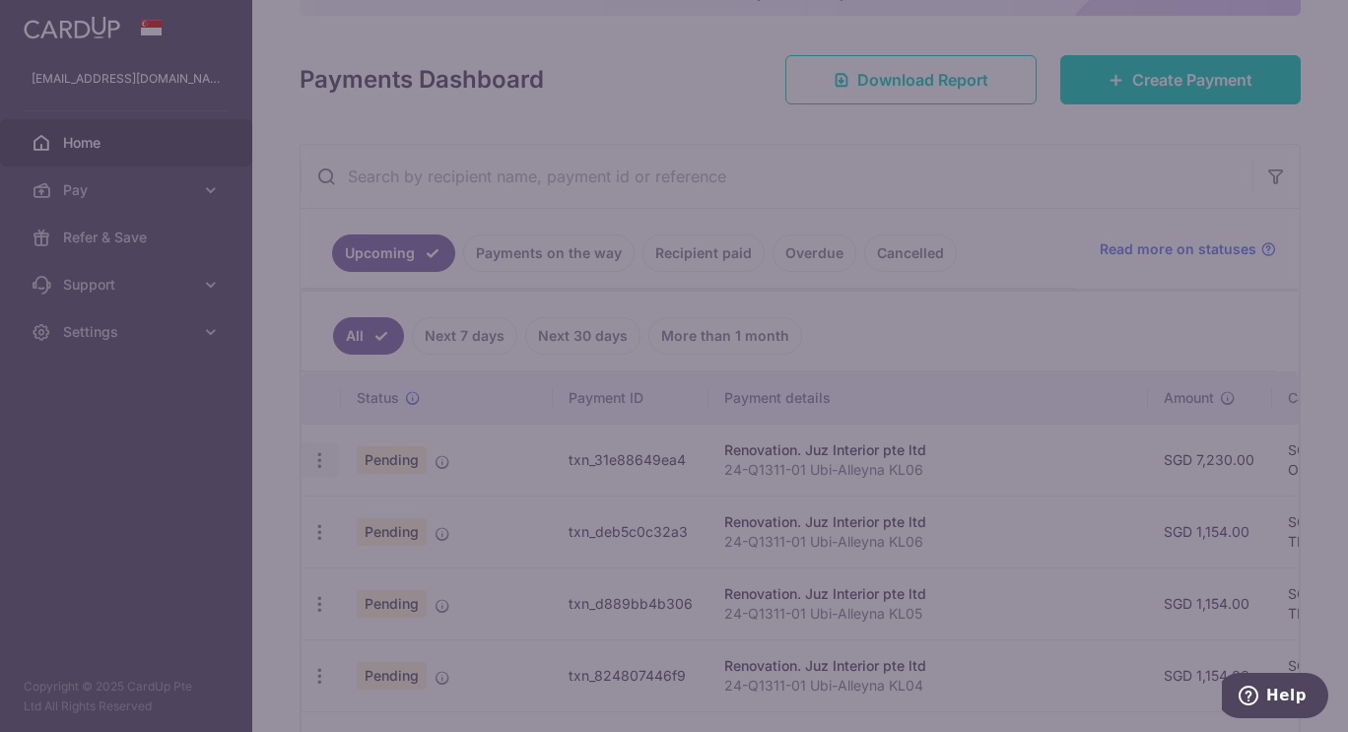
type input "OCBC195"
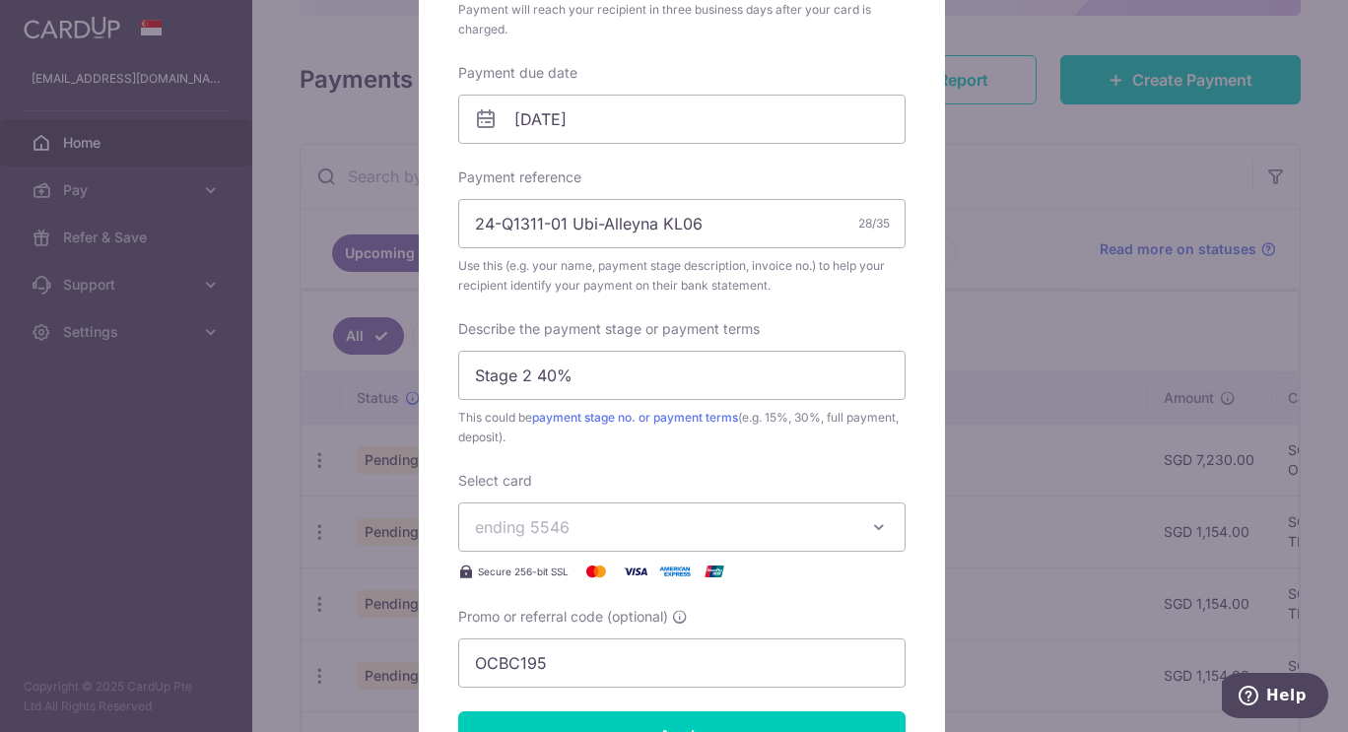
scroll to position [579, 0]
click at [724, 235] on input "24-Q1311-01 Ubi-Alleyna KL06" at bounding box center [681, 222] width 447 height 49
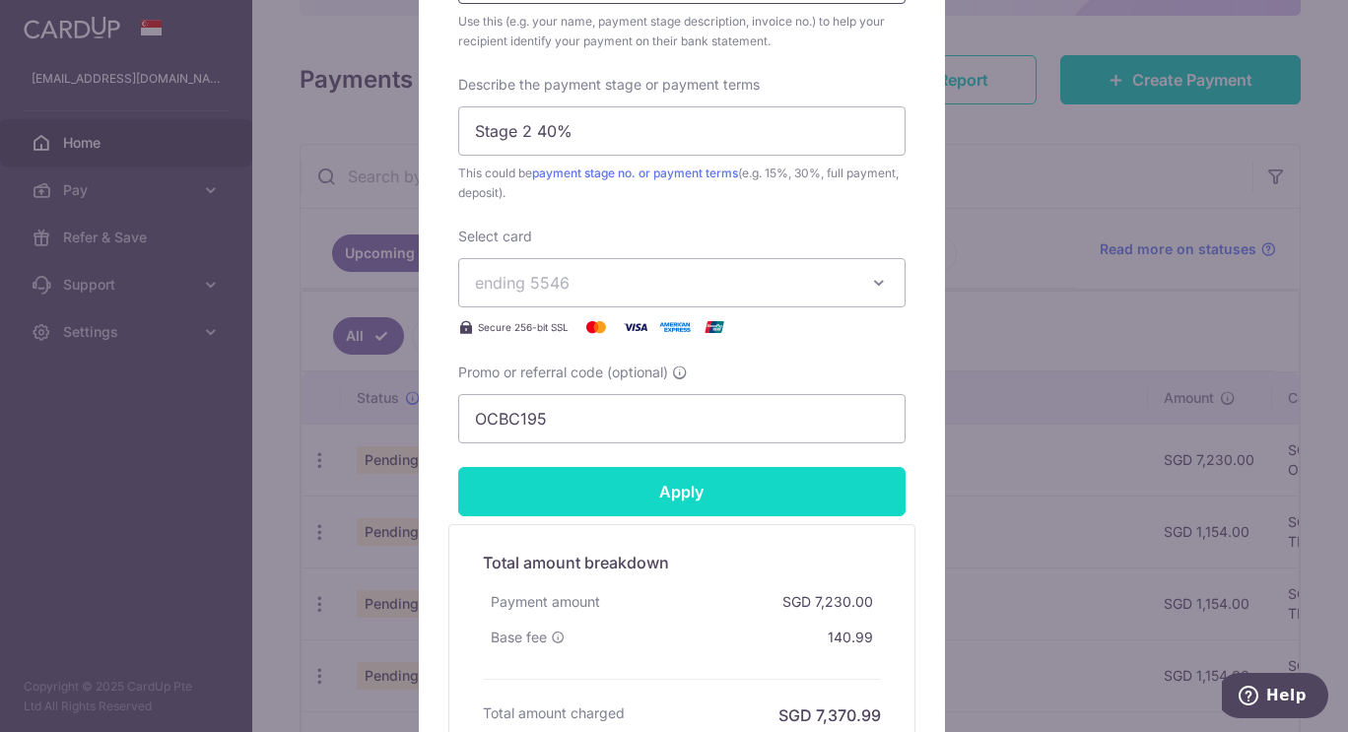
type input "24-Q1311-01 Ubi-Alleyna KL07"
click at [682, 506] on input "Apply" at bounding box center [681, 491] width 447 height 49
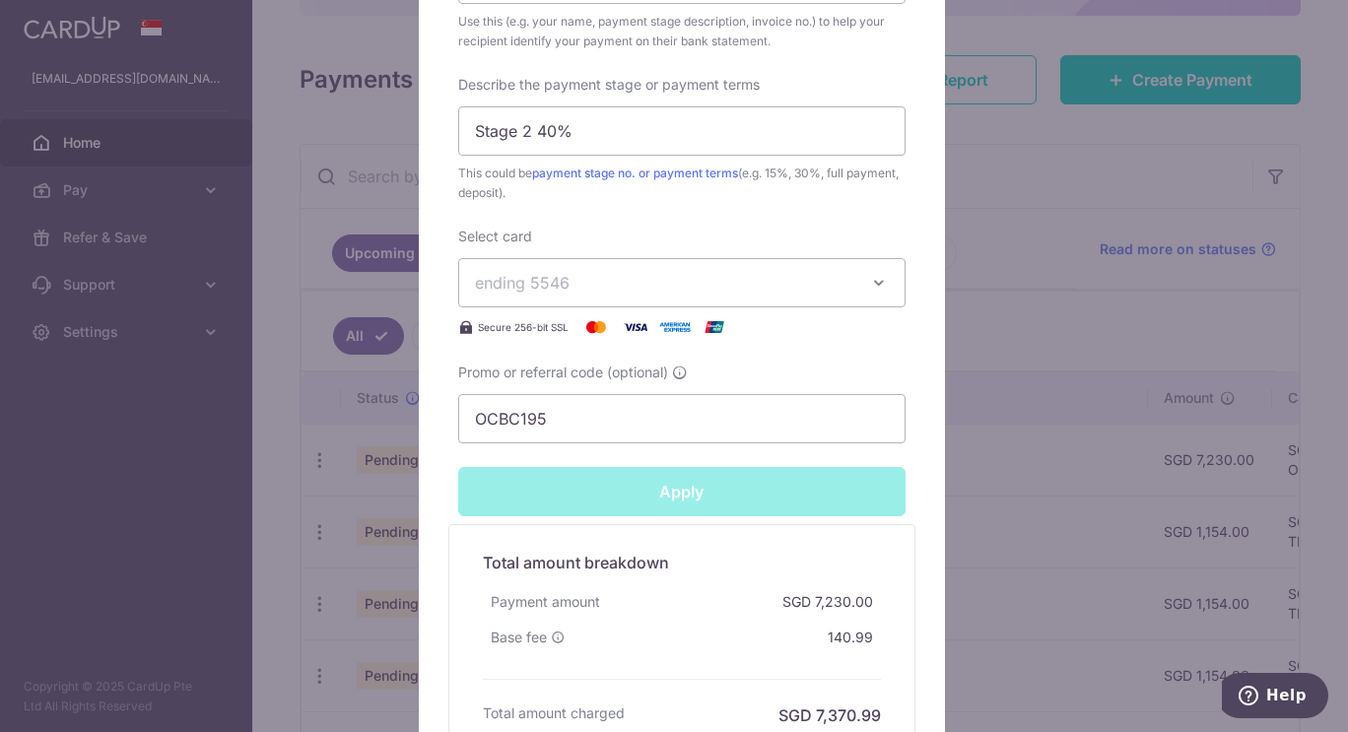
type input "Successfully Applied"
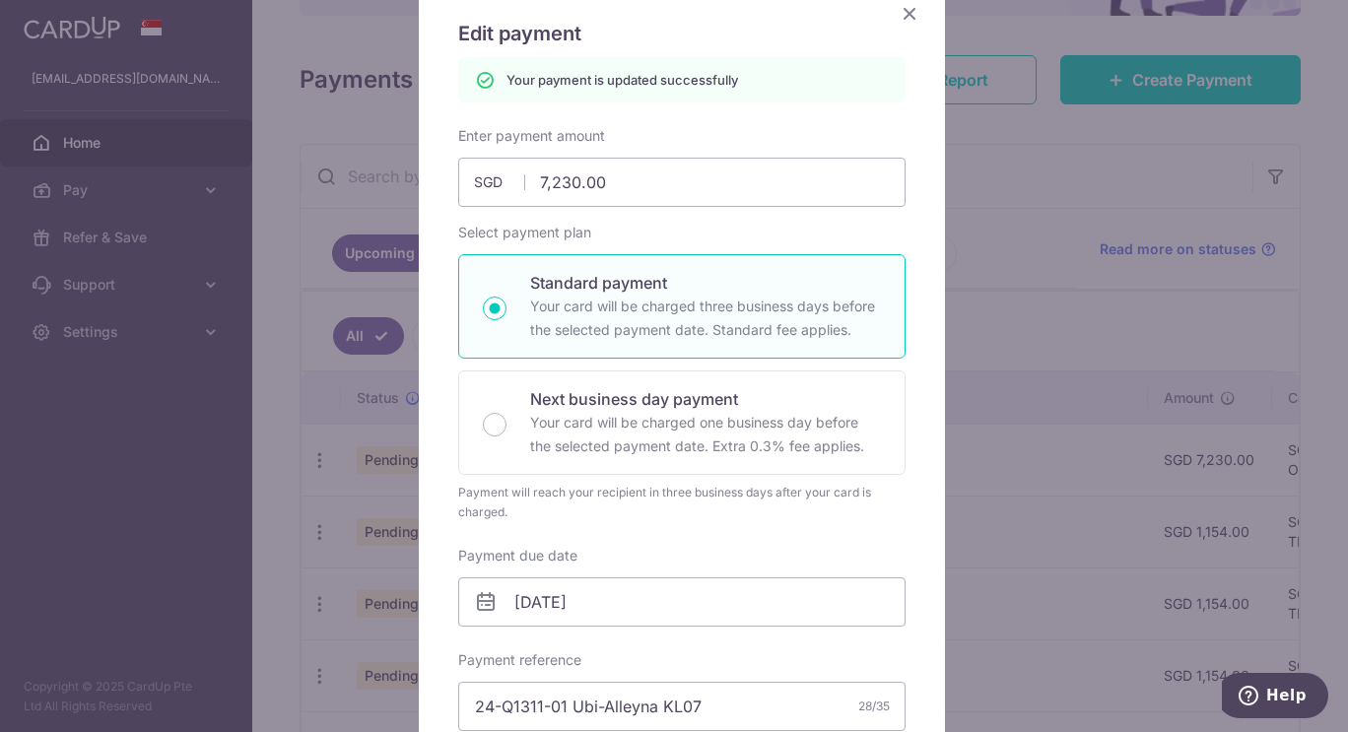
scroll to position [0, 0]
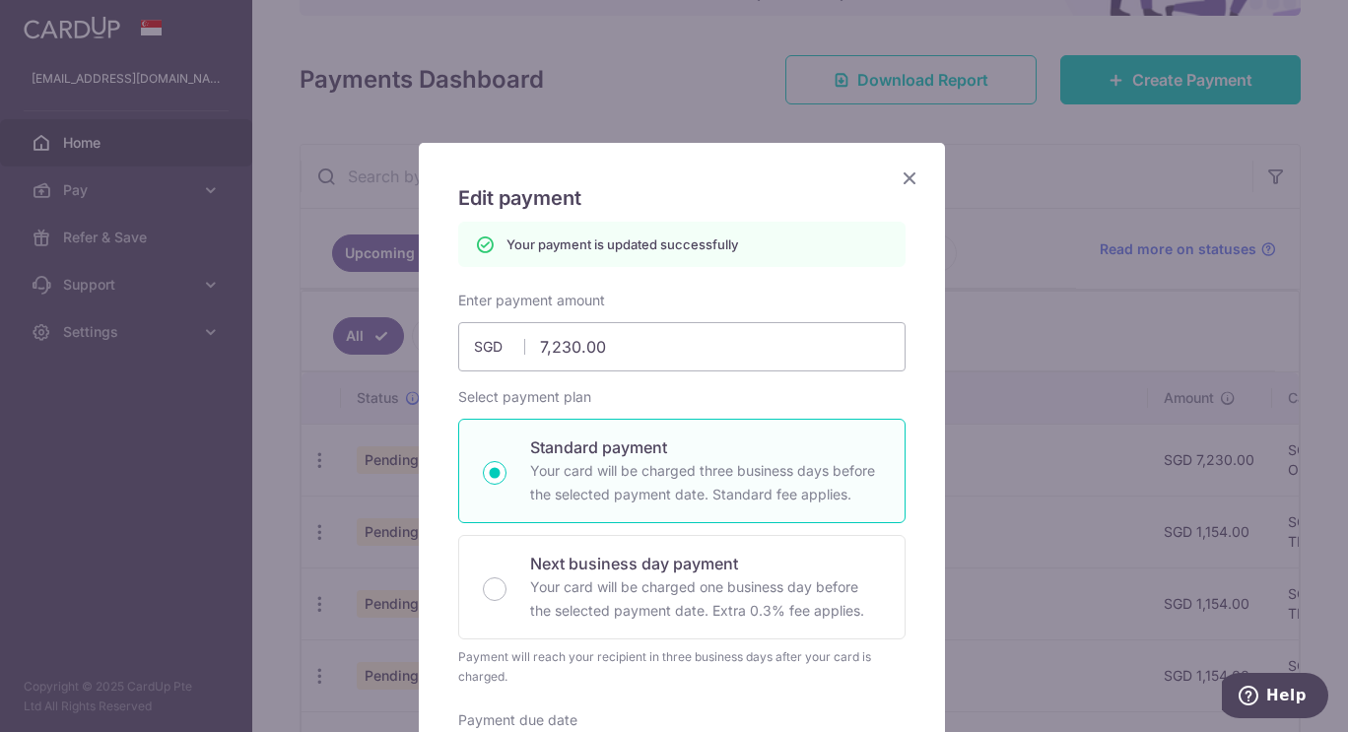
click at [897, 175] on icon "Close" at bounding box center [909, 177] width 24 height 25
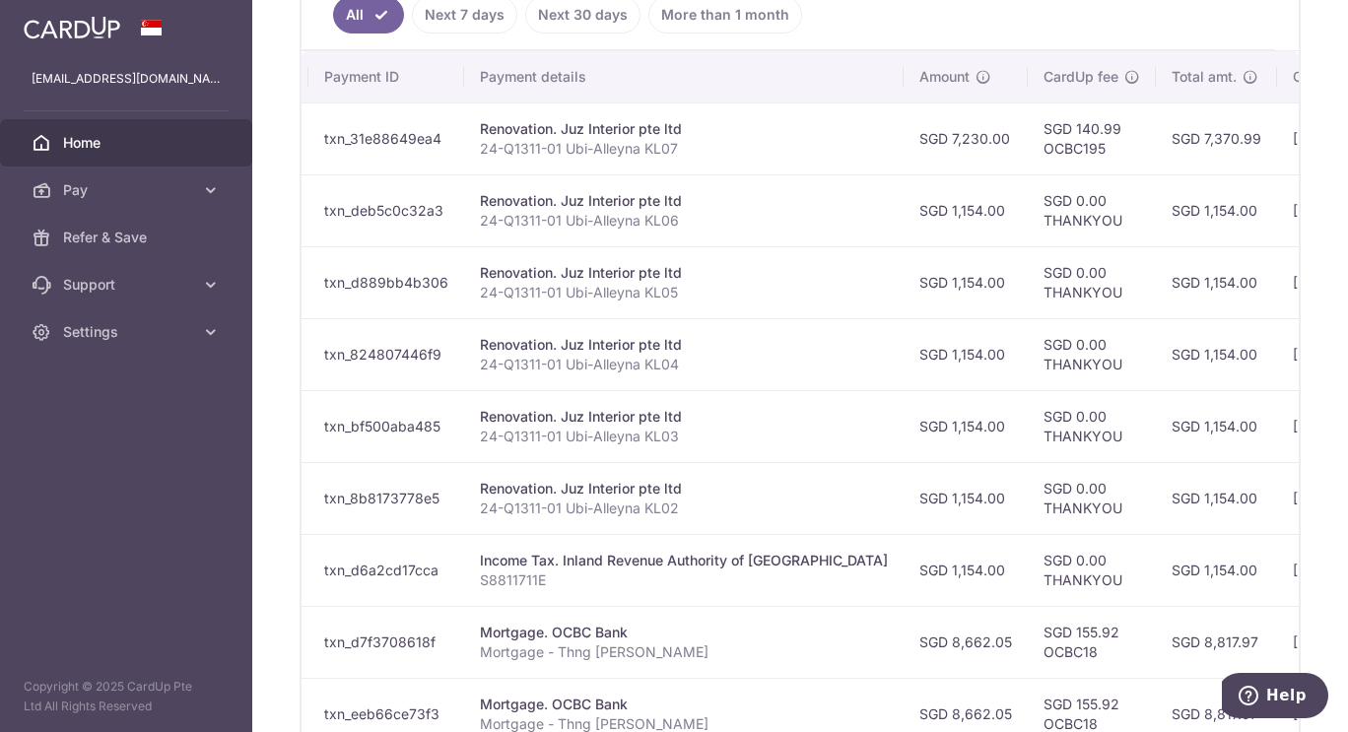
scroll to position [0, 245]
click at [458, 5] on link "Next 7 days" at bounding box center [464, 14] width 105 height 37
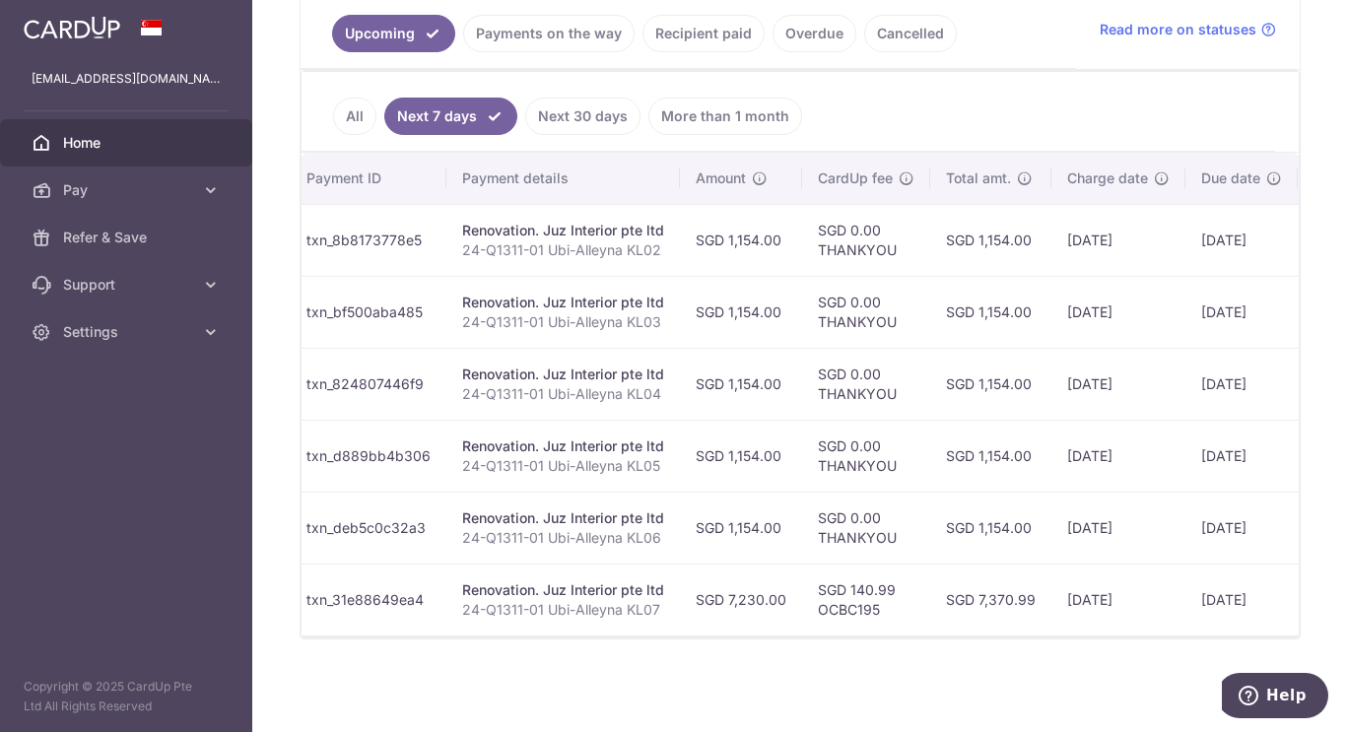
scroll to position [0, 175]
